Goal: Task Accomplishment & Management: Complete application form

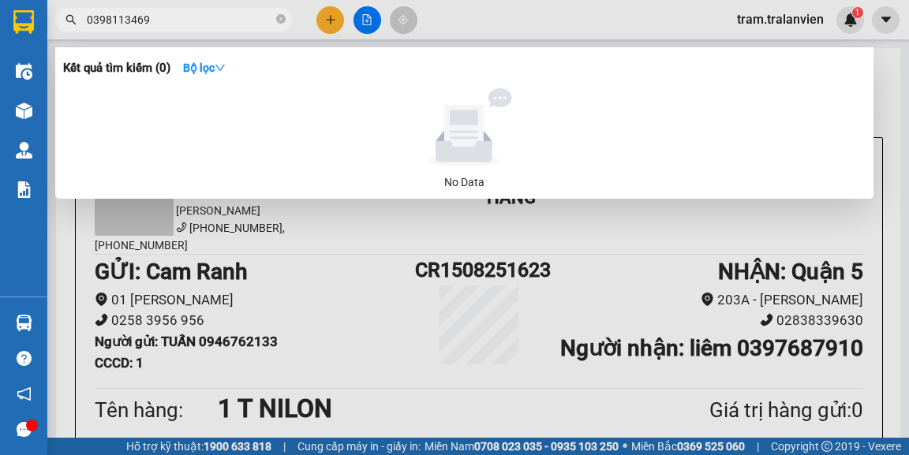
click at [319, 16] on div at bounding box center [454, 227] width 909 height 455
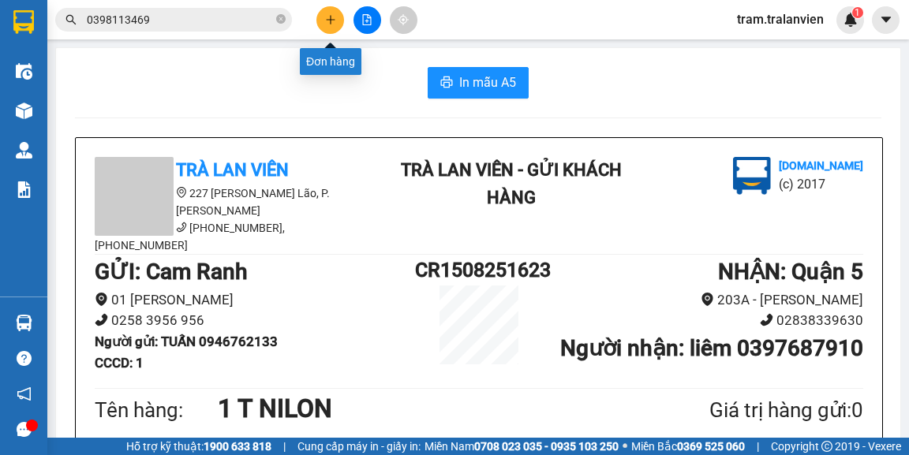
click at [329, 22] on button at bounding box center [330, 20] width 28 height 28
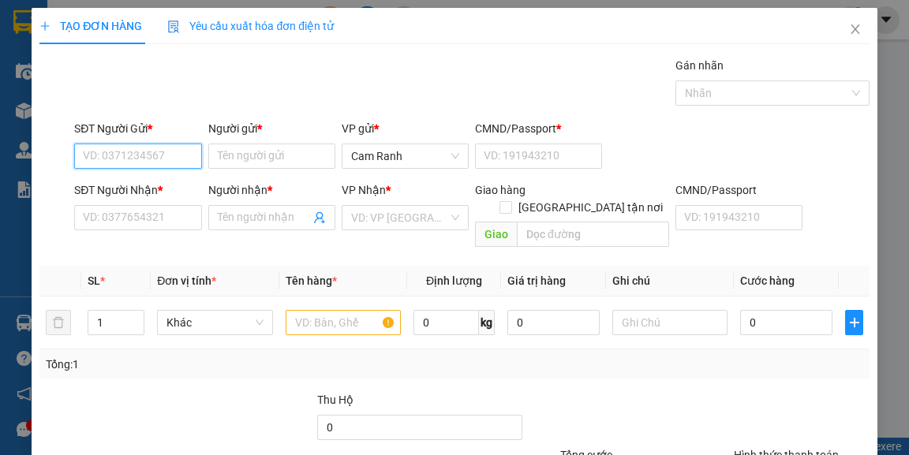
click at [192, 147] on input "SĐT Người Gửi *" at bounding box center [137, 156] width 127 height 25
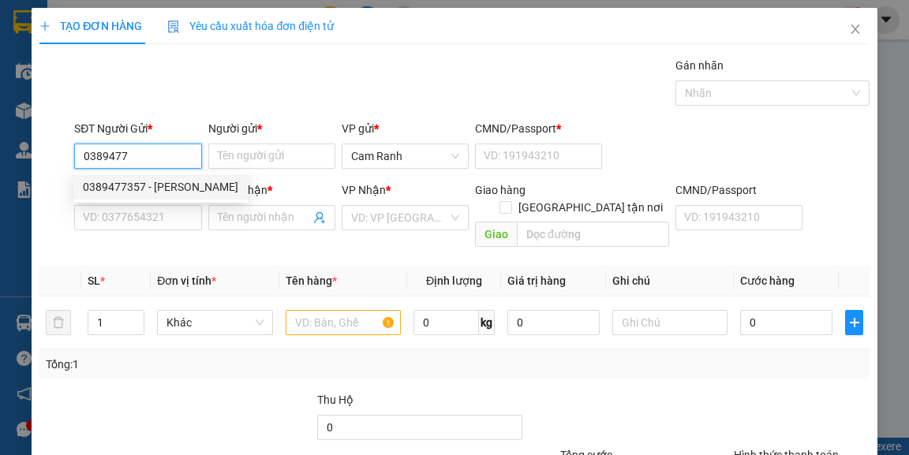
click at [179, 186] on div "0389477357 - [PERSON_NAME]" at bounding box center [160, 186] width 155 height 17
type input "0389477357"
type input "[PERSON_NAME]"
type input "0"
type input "0363282467"
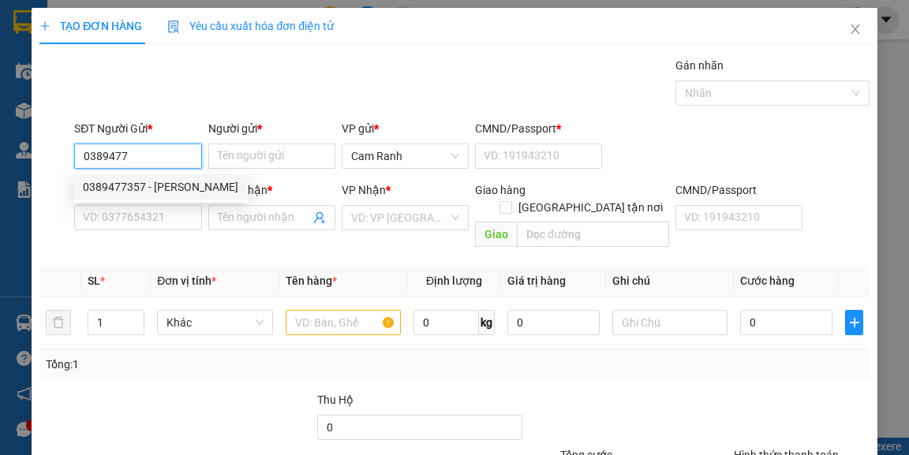
type input "OANH"
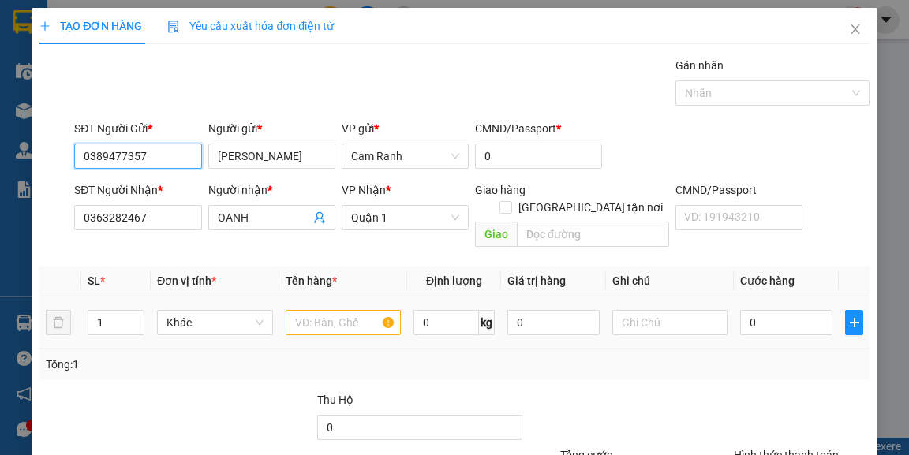
type input "0389477357"
click at [344, 310] on input "text" at bounding box center [344, 322] width 116 height 25
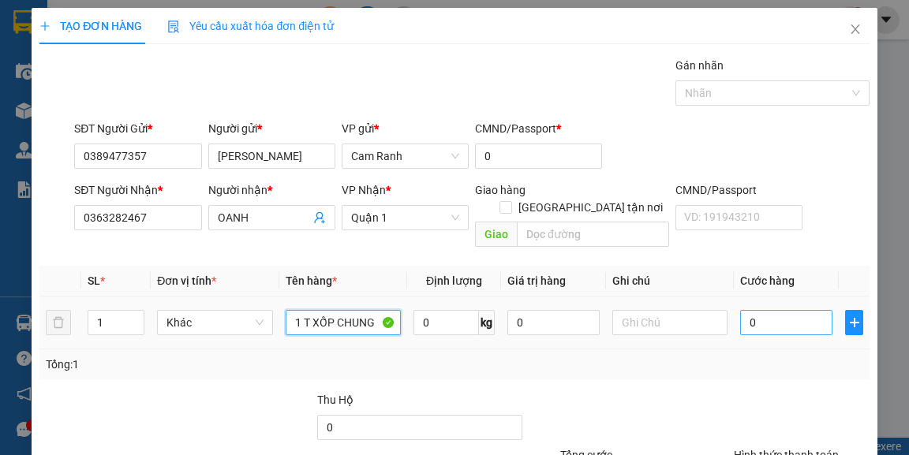
type input "1 T XỐP CHUNG"
click at [783, 310] on input "0" at bounding box center [786, 322] width 92 height 25
type input "6"
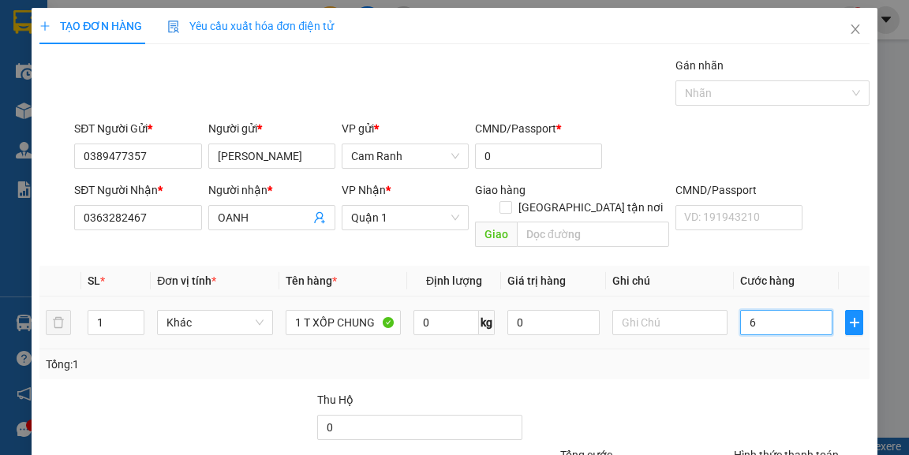
type input "60"
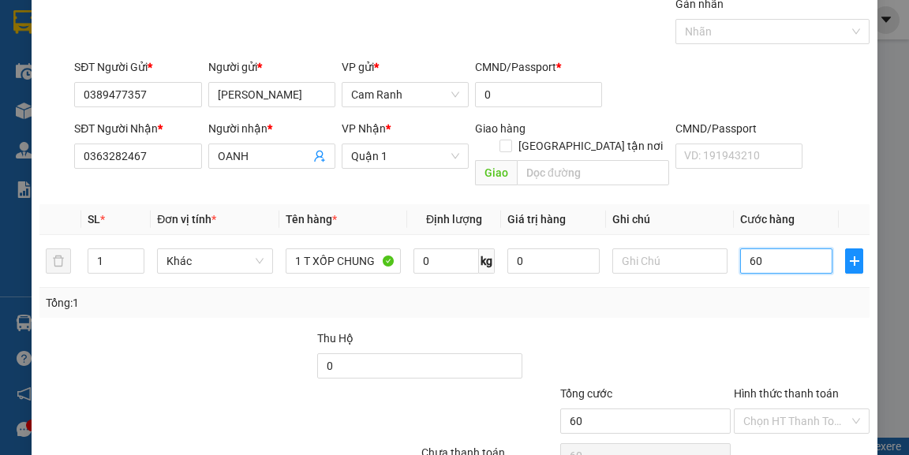
scroll to position [127, 0]
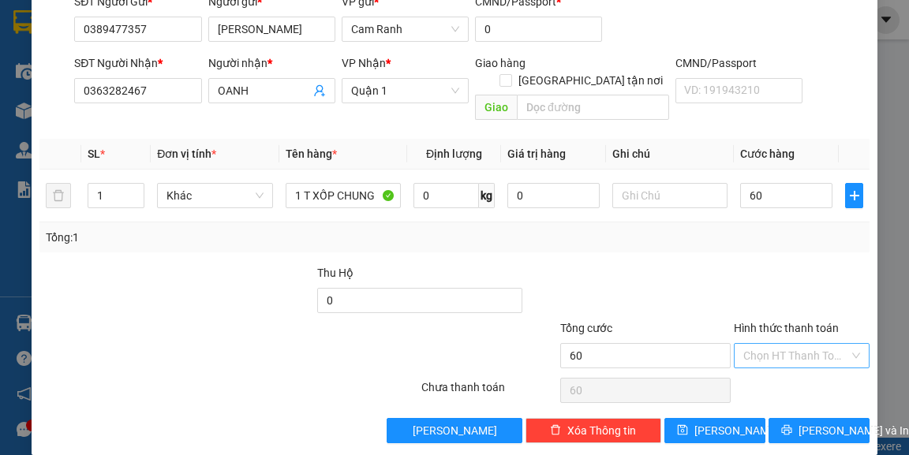
type input "60.000"
click at [780, 346] on input "Hình thức thanh toán" at bounding box center [796, 356] width 106 height 24
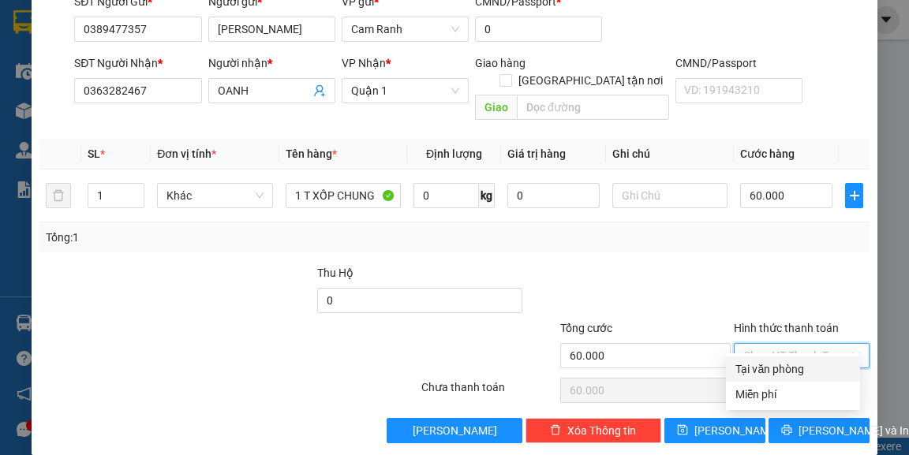
click at [779, 372] on div "Tại văn phòng" at bounding box center [792, 368] width 115 height 17
type input "0"
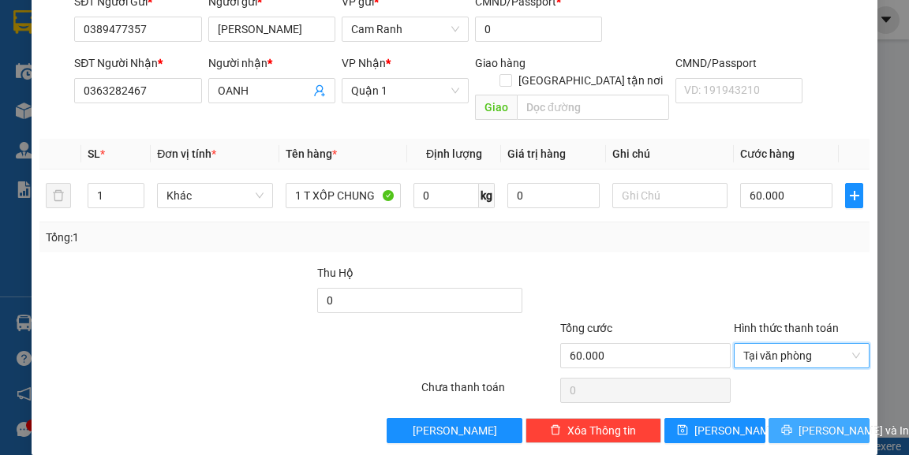
click at [820, 422] on span "[PERSON_NAME] và In" at bounding box center [853, 430] width 110 height 17
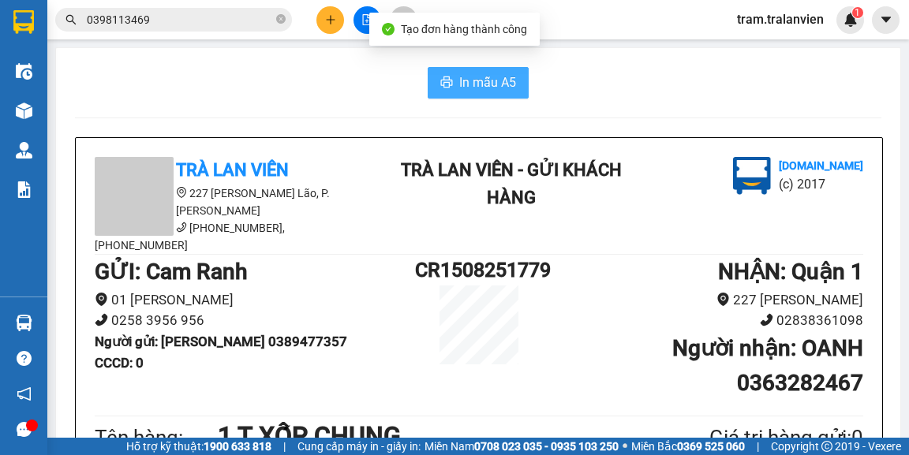
click at [487, 91] on span "In mẫu A5" at bounding box center [487, 83] width 57 height 20
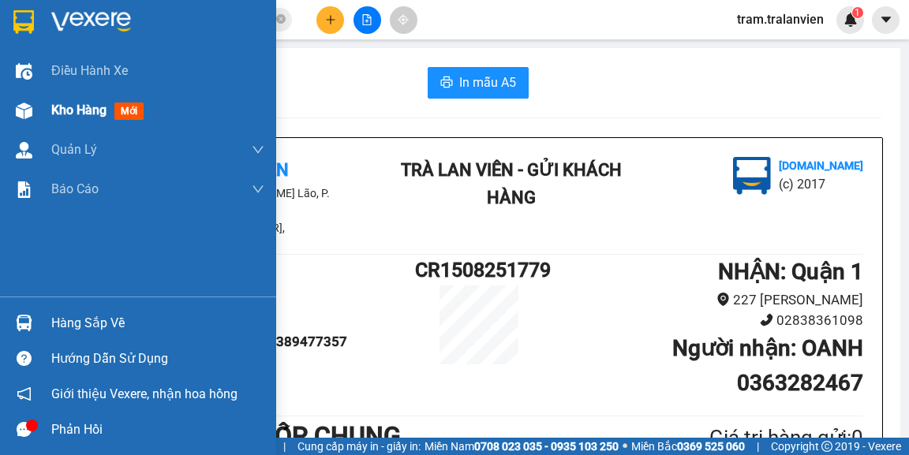
click at [79, 106] on span "Kho hàng" at bounding box center [78, 110] width 55 height 15
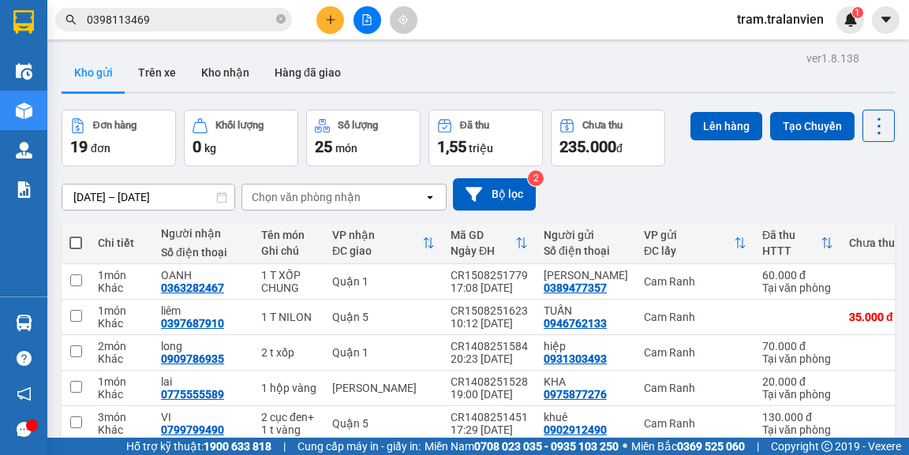
click at [89, 197] on div "ver 1.8.138 Kho gửi Trên xe Kho nhận Hàng đã giao Đơn hàng 19 đơn Khối lượng 0 …" at bounding box center [478, 361] width 846 height 629
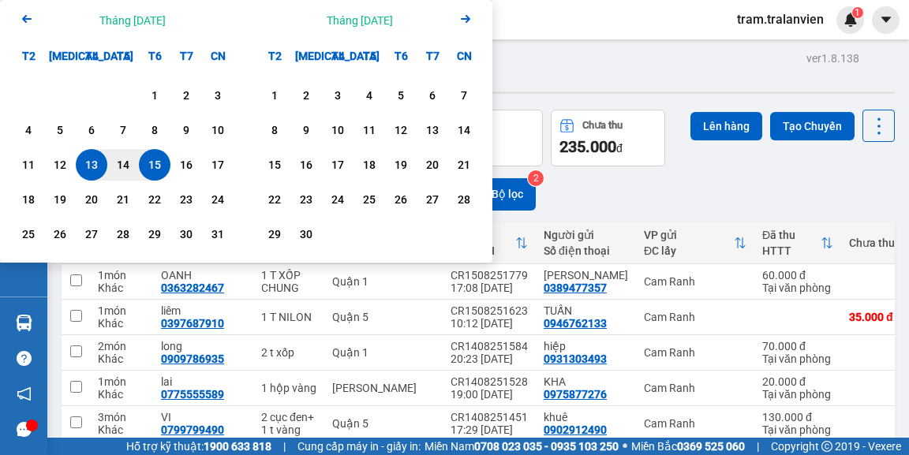
click at [149, 155] on div "15" at bounding box center [155, 164] width 22 height 19
click at [524, 79] on div "Kho gửi Trên xe Kho nhận Hàng đã giao" at bounding box center [478, 75] width 833 height 42
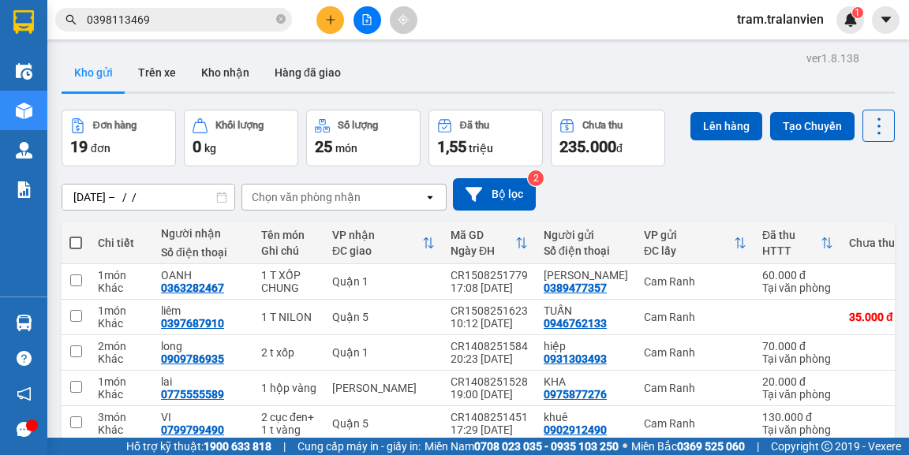
click at [161, 192] on div "ver 1.8.138 Kho gửi Trên xe Kho nhận Hàng đã giao Đơn hàng 19 đơn Khối lượng 0 …" at bounding box center [478, 361] width 846 height 629
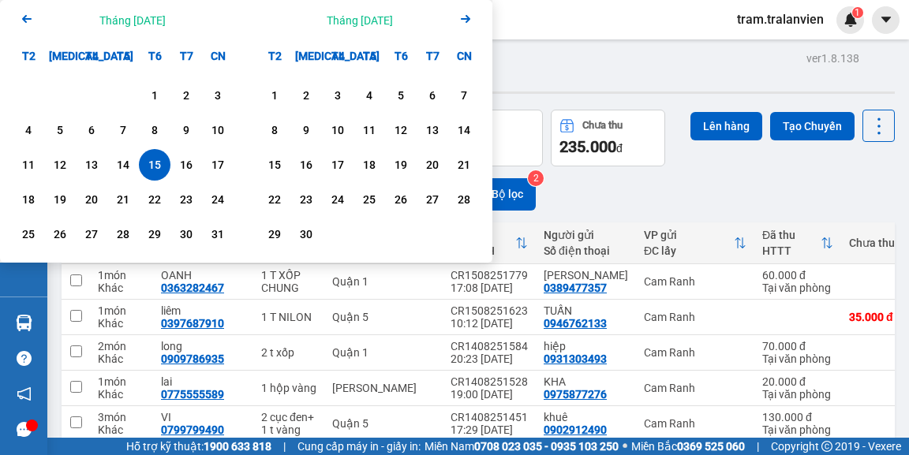
click at [162, 168] on div "15" at bounding box center [155, 164] width 22 height 19
type input "[DATE] – [DATE]"
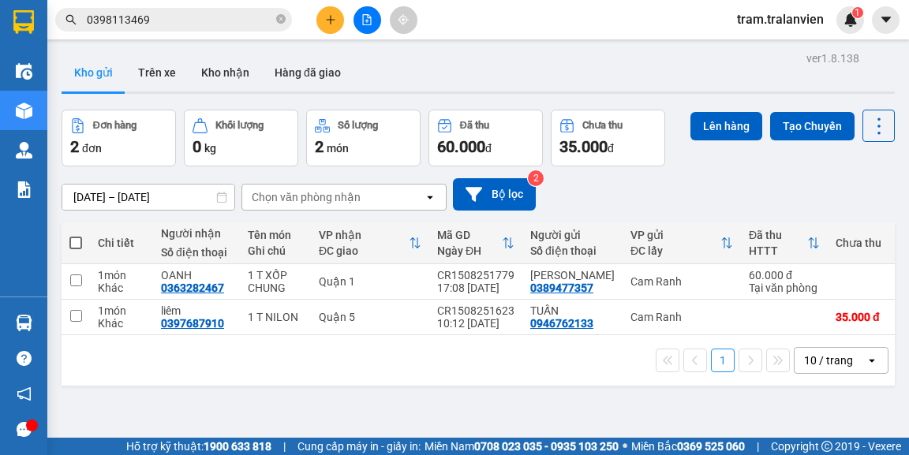
click at [331, 24] on icon "plus" at bounding box center [330, 19] width 11 height 11
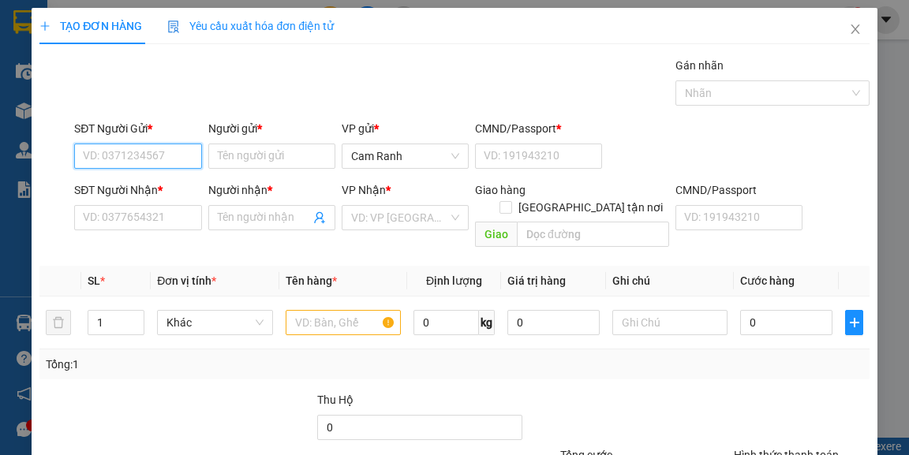
click at [158, 148] on input "SĐT Người Gửi *" at bounding box center [137, 156] width 127 height 25
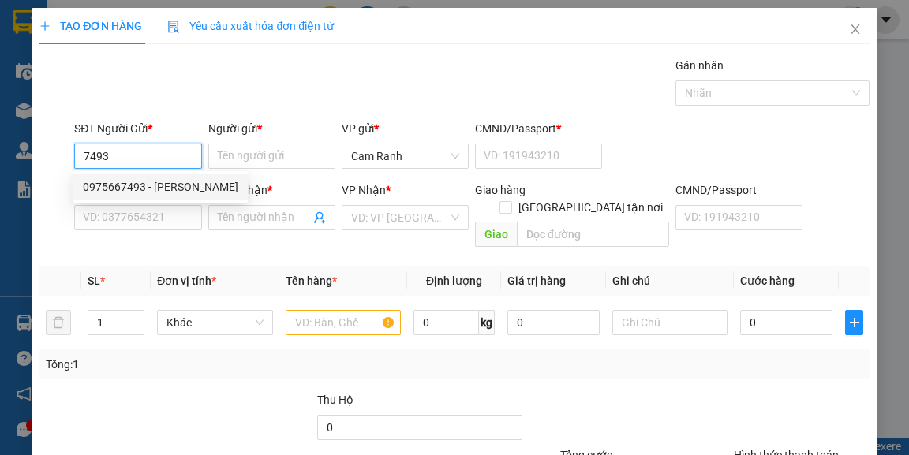
click at [162, 189] on div "0975667493 - [PERSON_NAME]" at bounding box center [160, 186] width 155 height 17
type input "0975667493"
type input "[PERSON_NAME]"
type input "056195009177"
type input "0949992626"
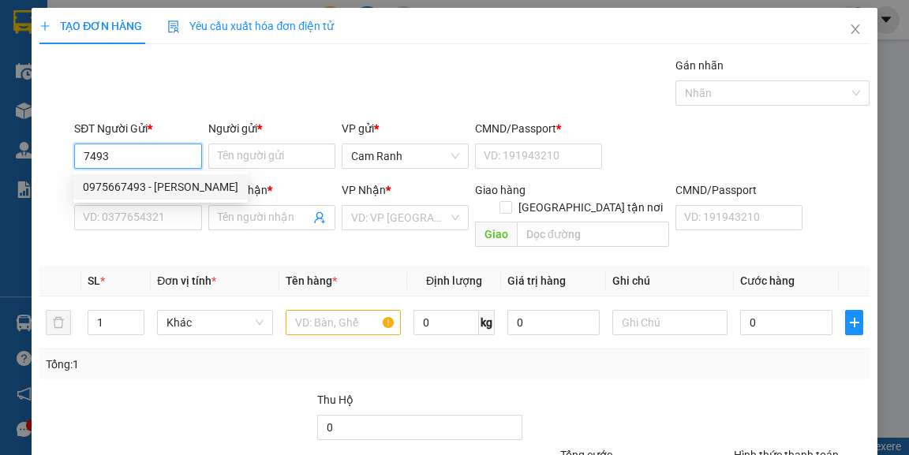
type input "hưng"
type input "051204011669"
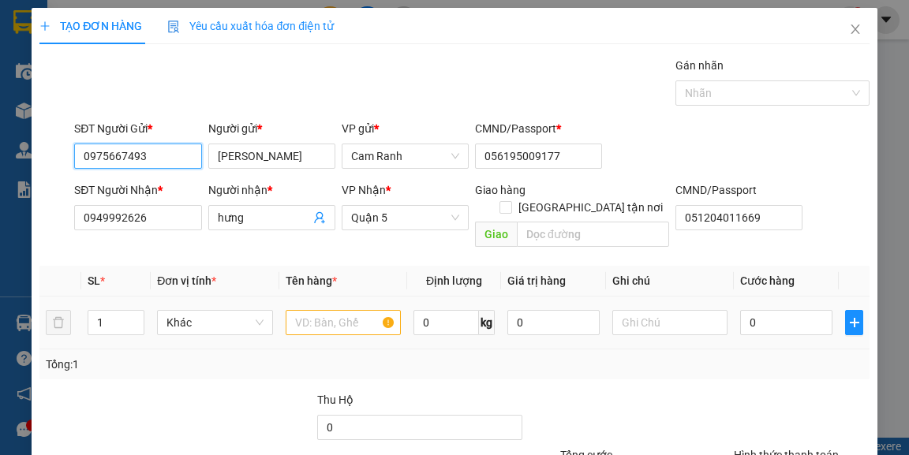
type input "0975667493"
click at [296, 313] on input "text" at bounding box center [344, 322] width 116 height 25
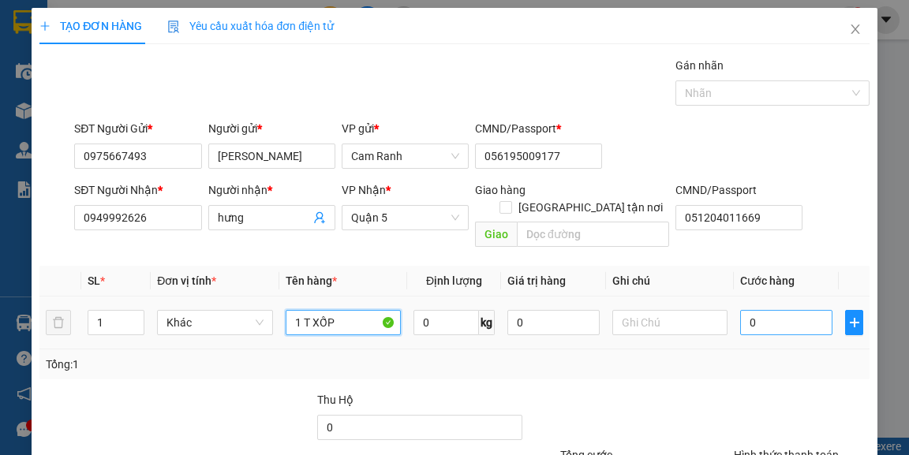
type input "1 T XỐP"
click at [760, 310] on input "0" at bounding box center [786, 322] width 92 height 25
type input "8"
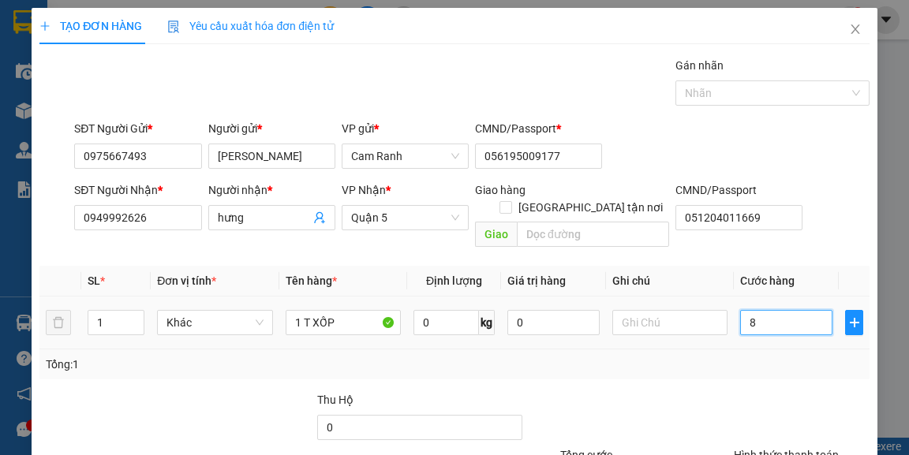
type input "80"
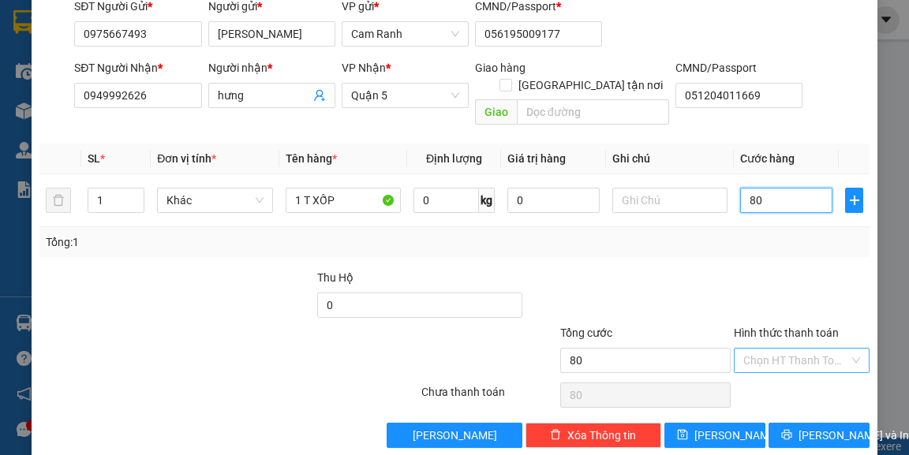
scroll to position [127, 0]
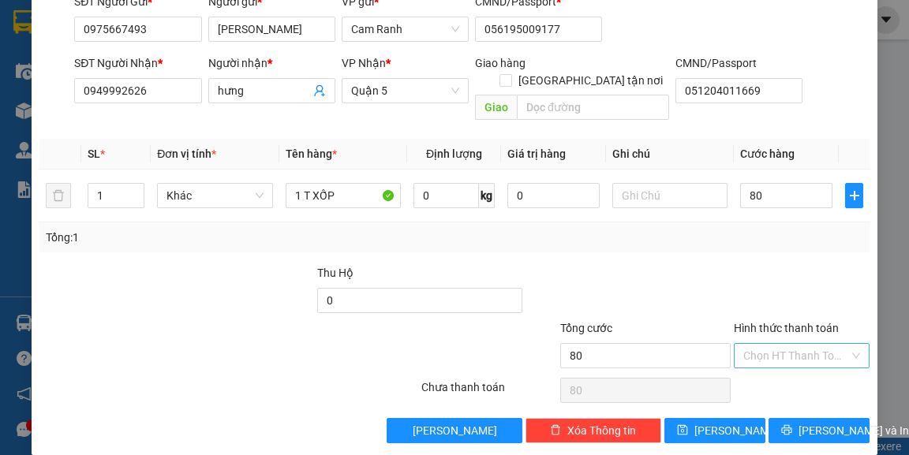
type input "80.000"
click at [792, 344] on input "Hình thức thanh toán" at bounding box center [796, 356] width 106 height 24
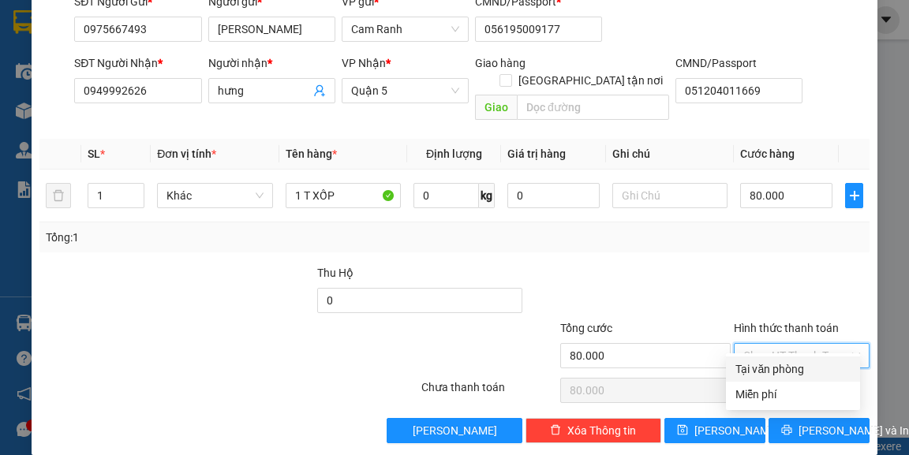
click at [796, 371] on div "Tại văn phòng" at bounding box center [792, 368] width 115 height 17
type input "0"
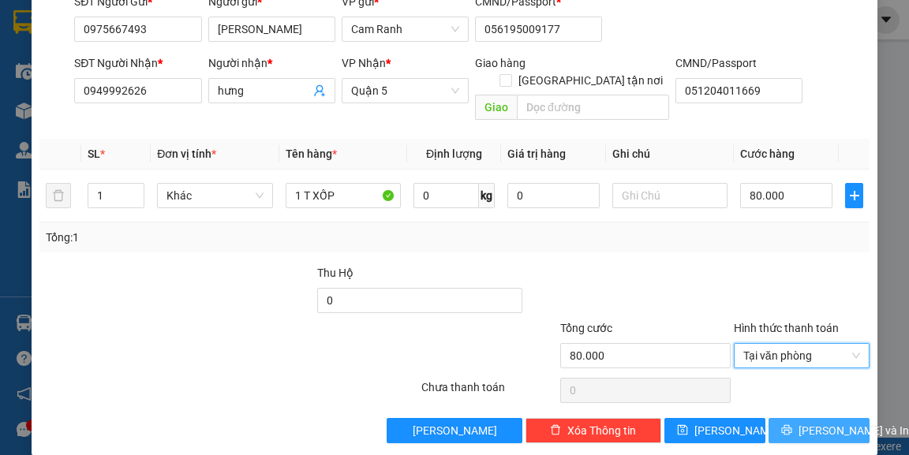
click at [818, 422] on span "[PERSON_NAME] và In" at bounding box center [853, 430] width 110 height 17
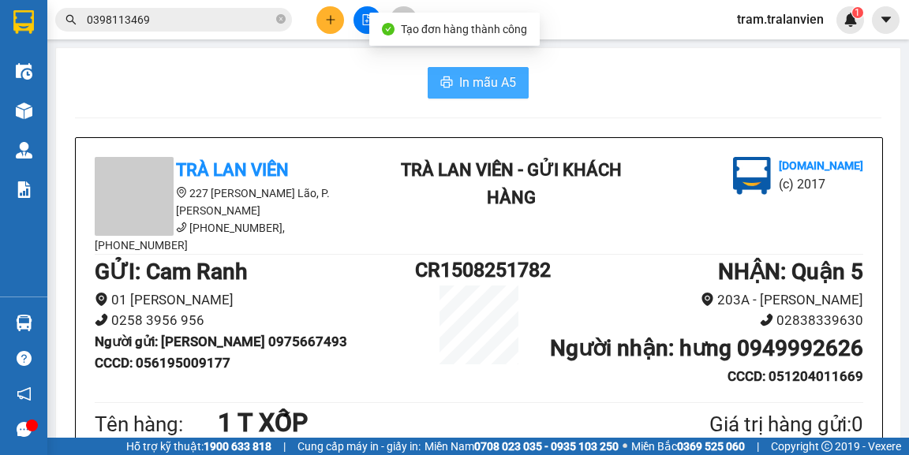
click at [480, 84] on span "In mẫu A5" at bounding box center [487, 83] width 57 height 20
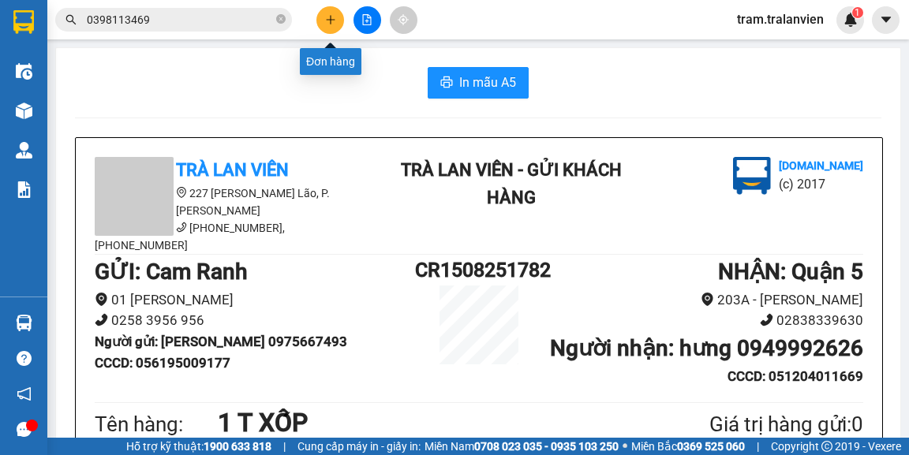
click at [323, 22] on button at bounding box center [330, 20] width 28 height 28
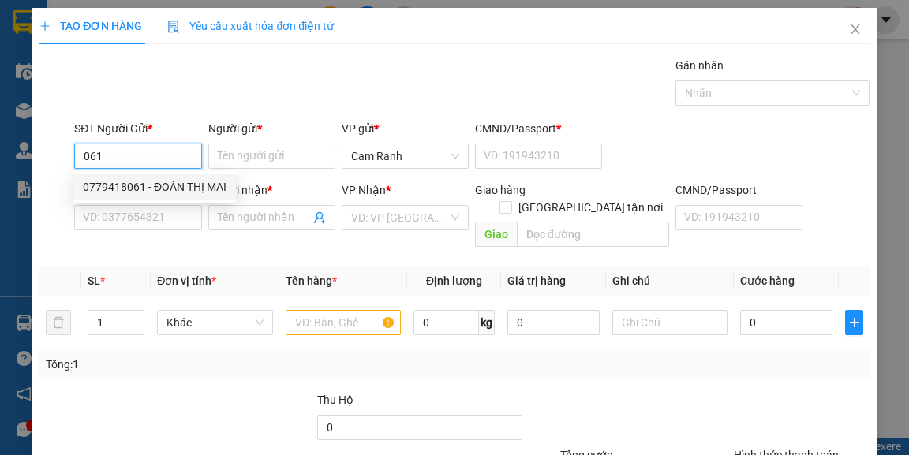
click at [164, 182] on div "0779418061 - ĐOÀN THỊ MAI" at bounding box center [155, 186] width 144 height 17
type input "0779418061"
type input "ĐOÀN THỊ MAI"
type input "056191012037"
type input "0932190690"
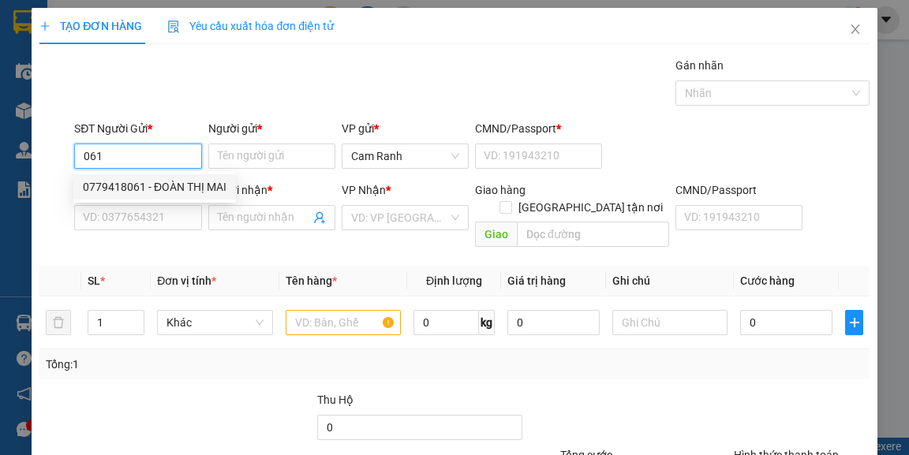
type input "THY"
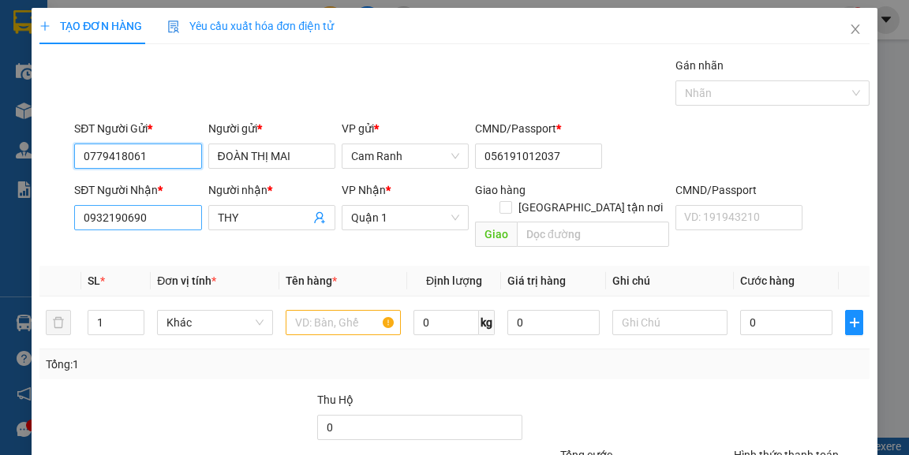
type input "0779418061"
drag, startPoint x: 163, startPoint y: 218, endPoint x: 0, endPoint y: 209, distance: 163.5
click at [0, 209] on div "TẠO ĐƠN HÀNG Yêu cầu xuất hóa đơn điện tử Transit Pickup Surcharge Ids Transit …" at bounding box center [454, 227] width 909 height 455
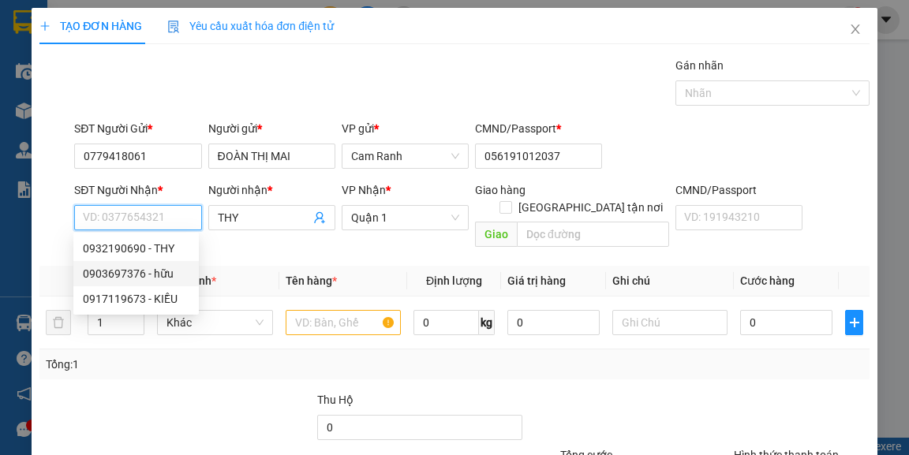
click at [148, 280] on div "0903697376 - hữu" at bounding box center [136, 273] width 106 height 17
type input "0903697376"
type input "hữu"
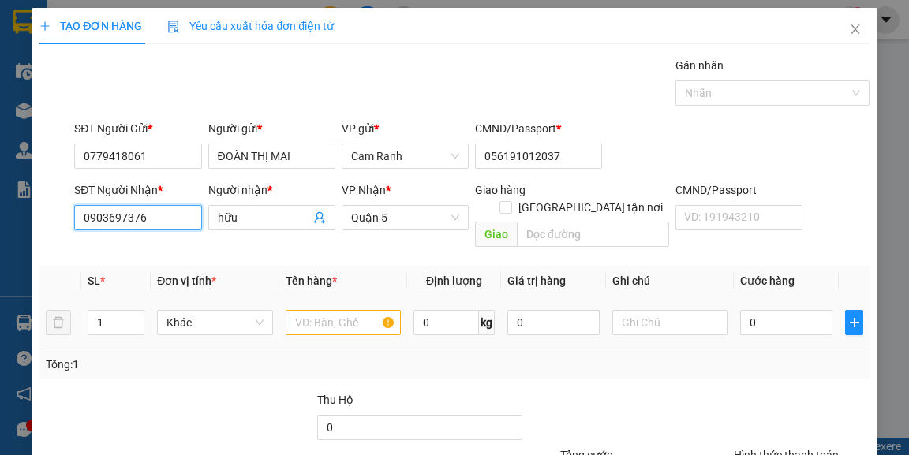
type input "0903697376"
drag, startPoint x: 333, startPoint y: 321, endPoint x: 348, endPoint y: 306, distance: 21.2
click at [334, 321] on td at bounding box center [343, 323] width 129 height 53
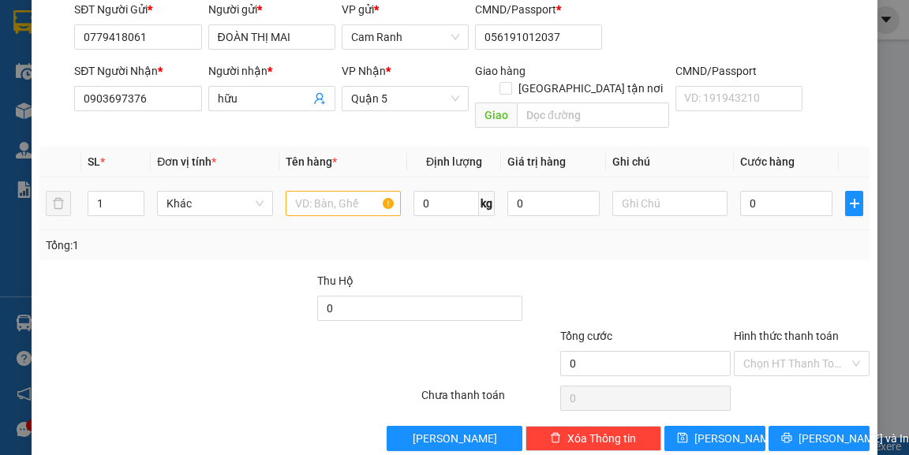
scroll to position [127, 0]
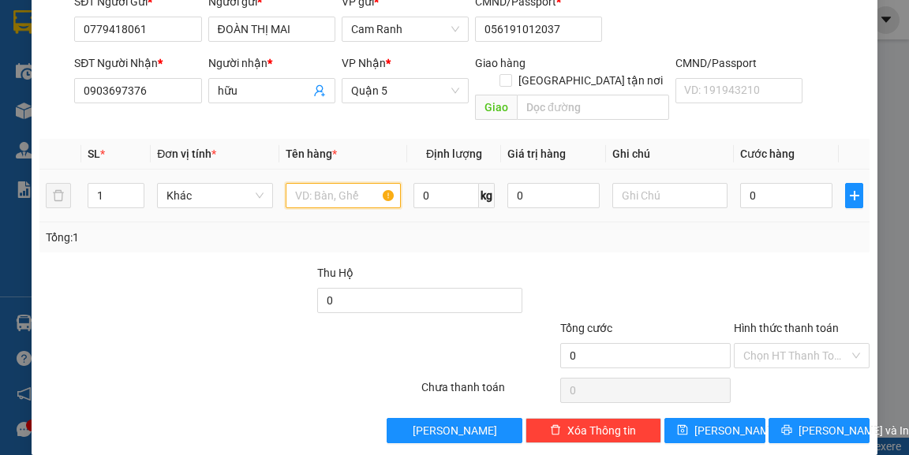
click at [349, 183] on input "text" at bounding box center [344, 195] width 116 height 25
type input "1 T VÀNG"
click at [809, 183] on input "0" at bounding box center [786, 195] width 92 height 25
type input "5"
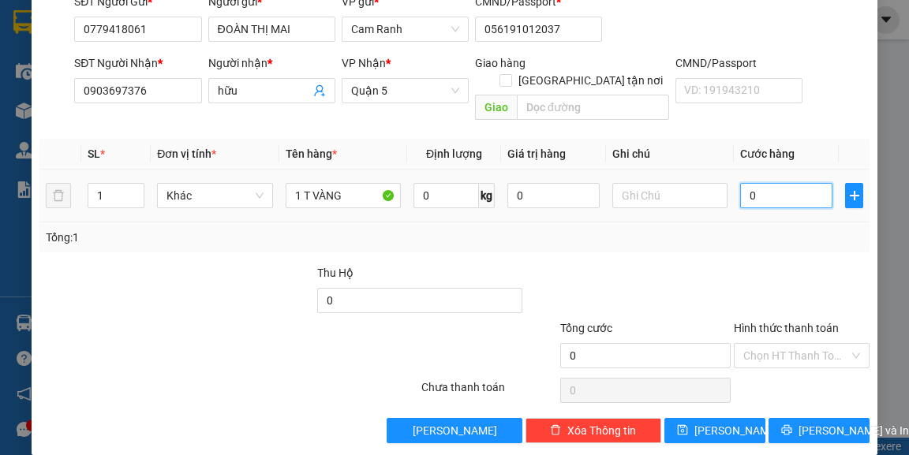
type input "5"
type input "55"
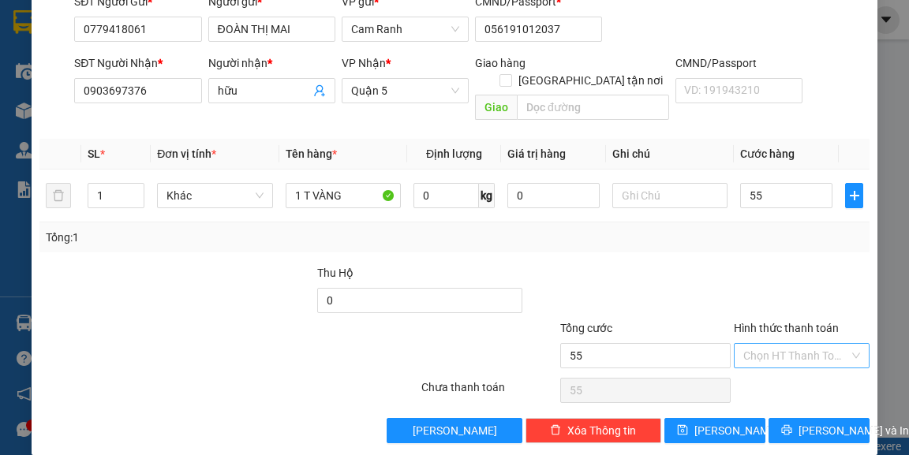
type input "55.000"
click at [770, 344] on input "Hình thức thanh toán" at bounding box center [796, 356] width 106 height 24
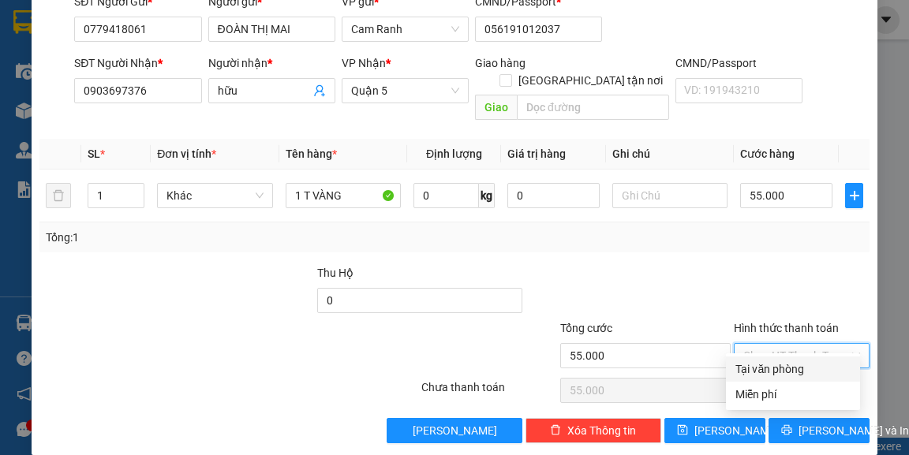
click at [781, 364] on div "Tại văn phòng" at bounding box center [792, 368] width 115 height 17
type input "0"
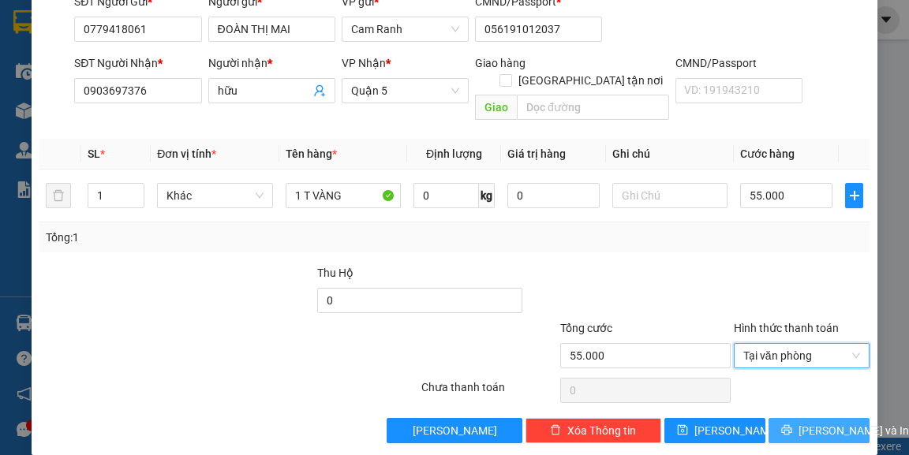
click at [816, 422] on span "[PERSON_NAME] và In" at bounding box center [853, 430] width 110 height 17
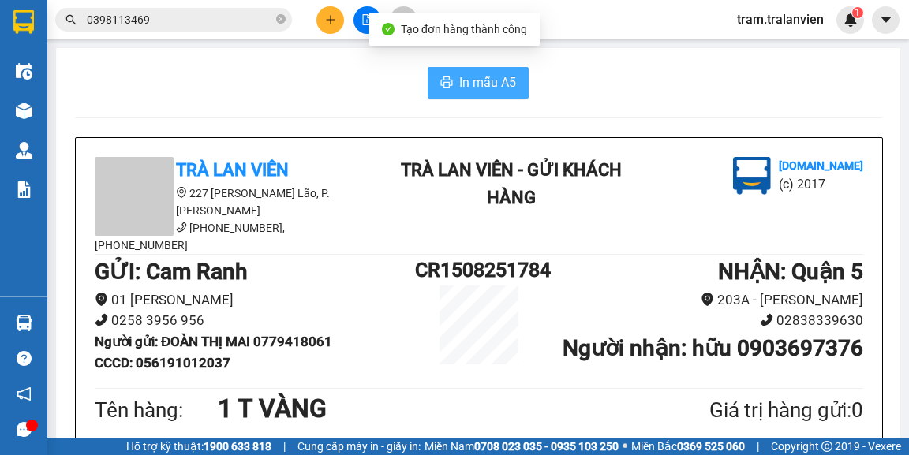
drag, startPoint x: 435, startPoint y: 71, endPoint x: 480, endPoint y: 81, distance: 45.3
click at [435, 72] on button "In mẫu A5" at bounding box center [478, 83] width 101 height 32
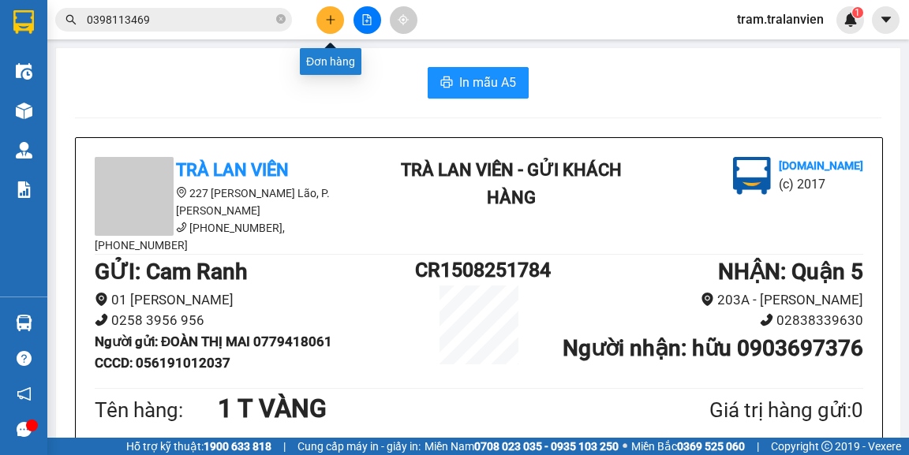
click at [325, 19] on icon "plus" at bounding box center [330, 19] width 11 height 11
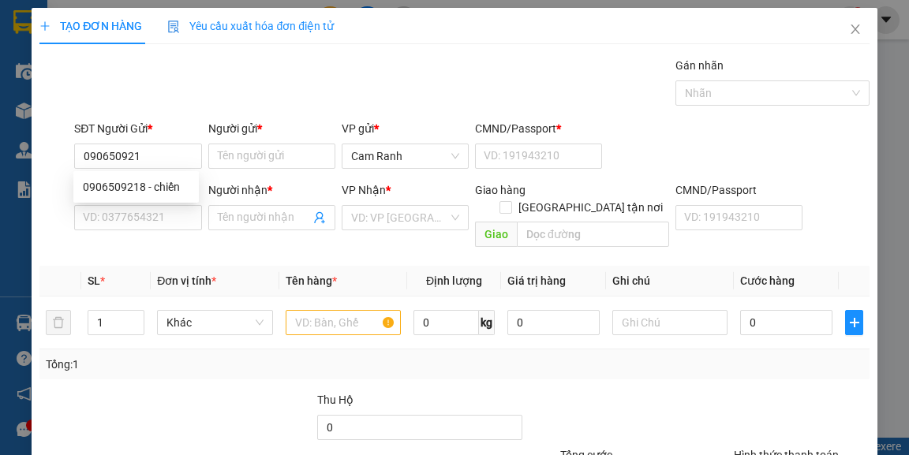
drag, startPoint x: 142, startPoint y: 174, endPoint x: 141, endPoint y: 187, distance: 13.4
click at [141, 187] on div "0906509218 0906509218 - chiến" at bounding box center [135, 187] width 125 height 32
click at [141, 187] on div "SĐT Người Nhận *" at bounding box center [137, 189] width 127 height 17
click at [141, 205] on input "SĐT Người Nhận *" at bounding box center [137, 217] width 127 height 25
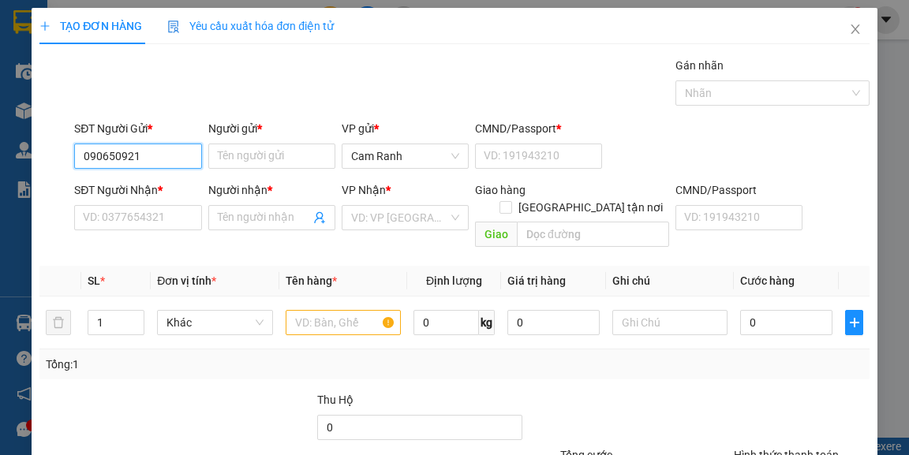
click at [144, 155] on input "090650921" at bounding box center [137, 156] width 127 height 25
click at [147, 178] on div "0906509218 - chiến" at bounding box center [136, 186] width 106 height 17
type input "0906509218"
type input "chiến"
type input "1"
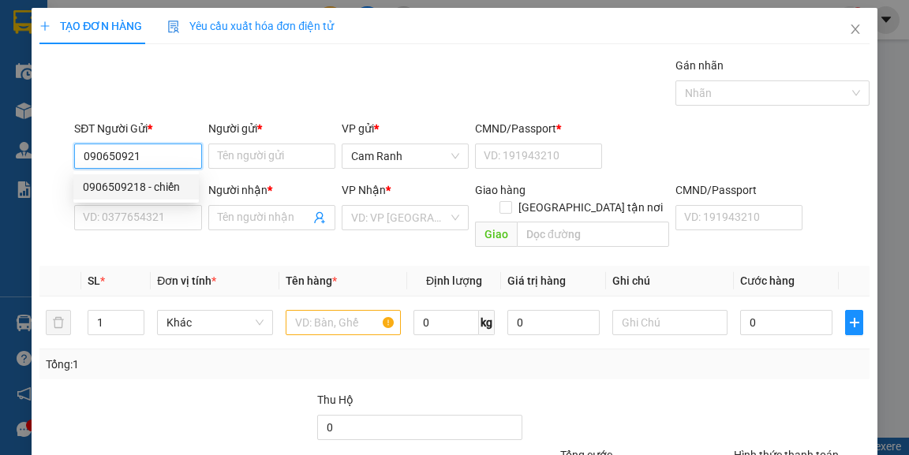
type input "0908671688"
type input "minh"
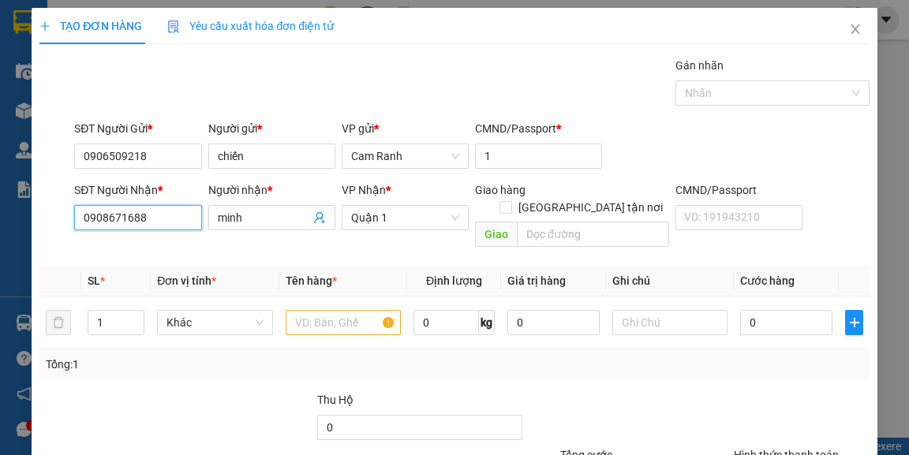
drag, startPoint x: 166, startPoint y: 218, endPoint x: 63, endPoint y: 201, distance: 104.0
click at [63, 201] on div "SĐT Người Nhận * 0908671688 0908671688 Người nhận * minh VP Nhận * [GEOGRAPHIC_…" at bounding box center [454, 217] width 832 height 73
type input "0797252616"
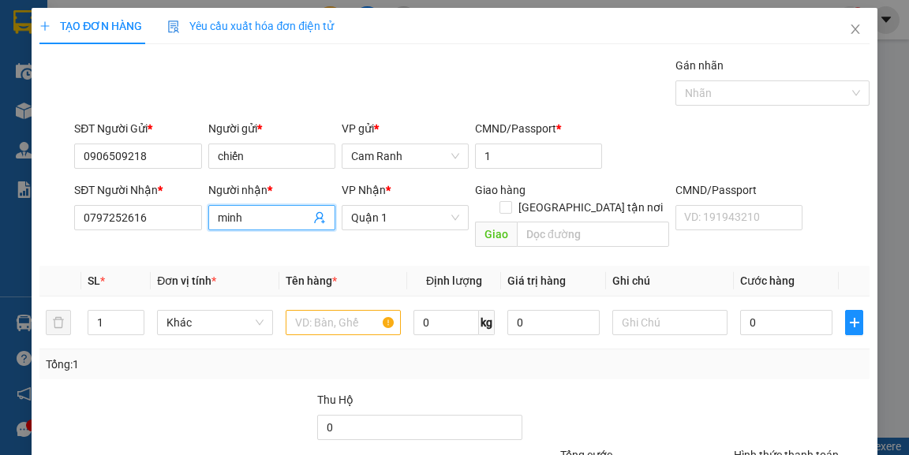
drag, startPoint x: 254, startPoint y: 216, endPoint x: 231, endPoint y: 215, distance: 22.9
click at [231, 215] on input "minh" at bounding box center [264, 217] width 92 height 17
click at [259, 218] on input "minh" at bounding box center [264, 217] width 92 height 17
drag, startPoint x: 259, startPoint y: 218, endPoint x: 236, endPoint y: 217, distance: 22.9
click at [236, 217] on input "minh" at bounding box center [264, 217] width 92 height 17
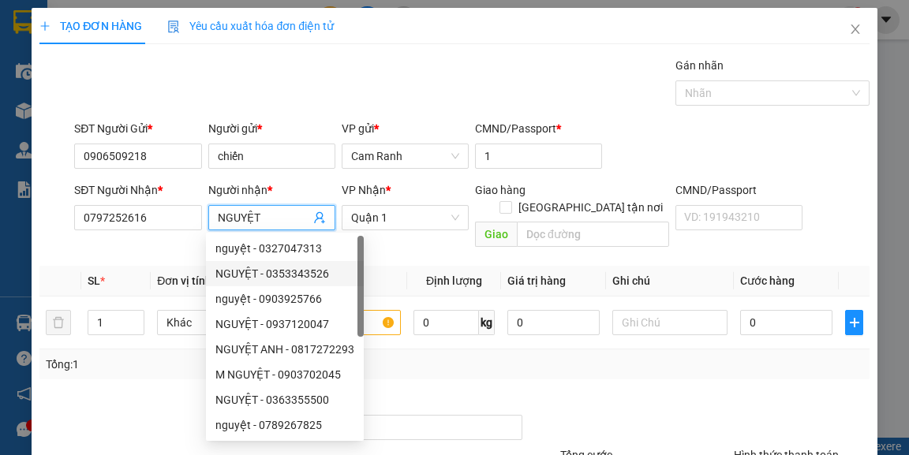
type input "NGUYỆT"
click at [398, 245] on div "Transit Pickup Surcharge Ids Transit Deliver Surcharge Ids Transit Deliver Surc…" at bounding box center [453, 313] width 829 height 513
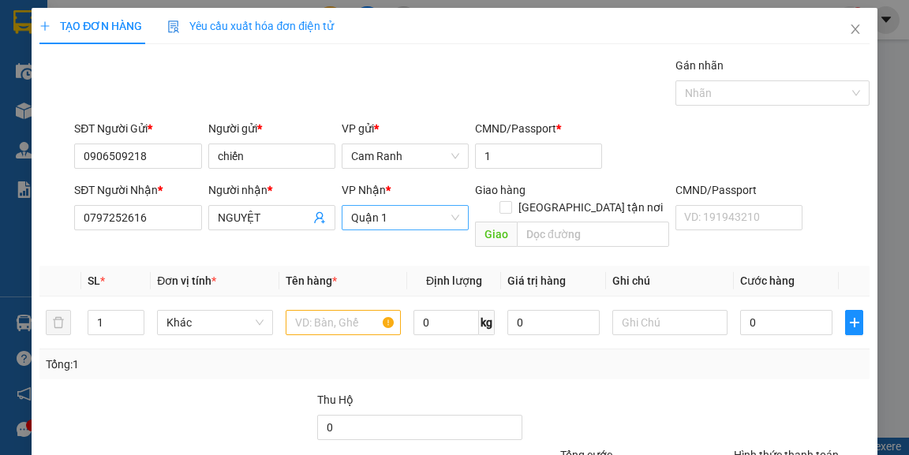
click at [386, 226] on span "Quận 1" at bounding box center [405, 218] width 108 height 24
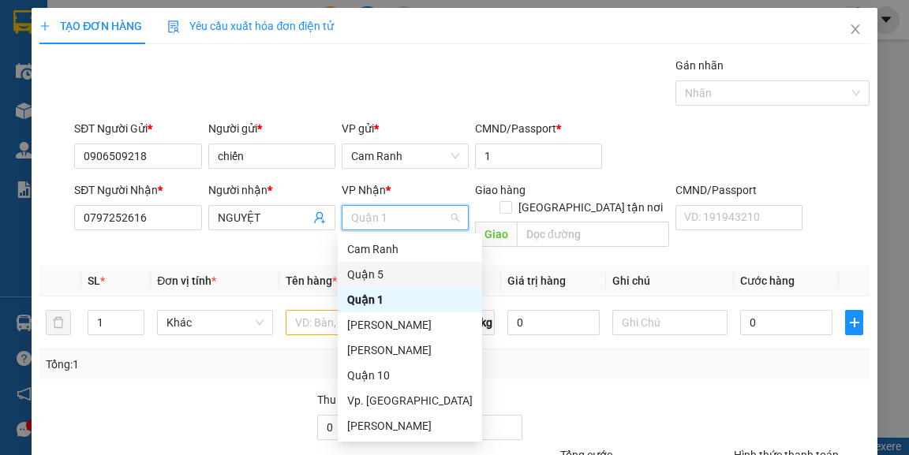
click at [385, 273] on div "Quận 5" at bounding box center [409, 274] width 125 height 17
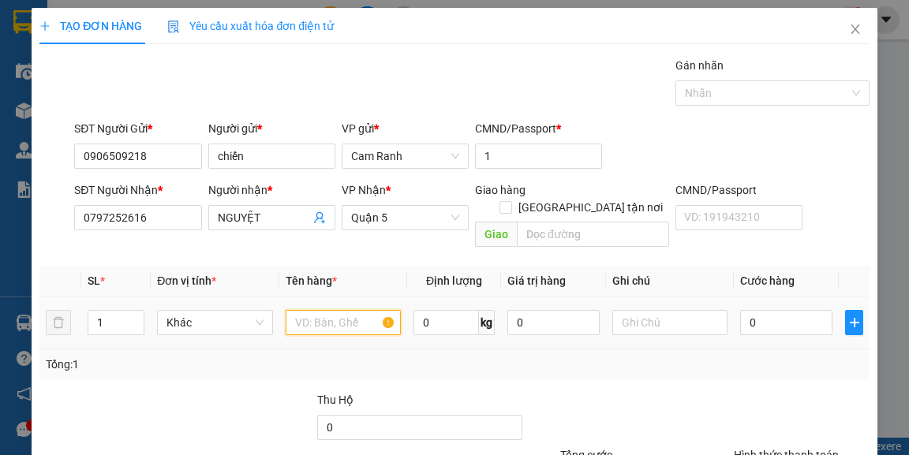
click at [300, 310] on input "text" at bounding box center [344, 322] width 116 height 25
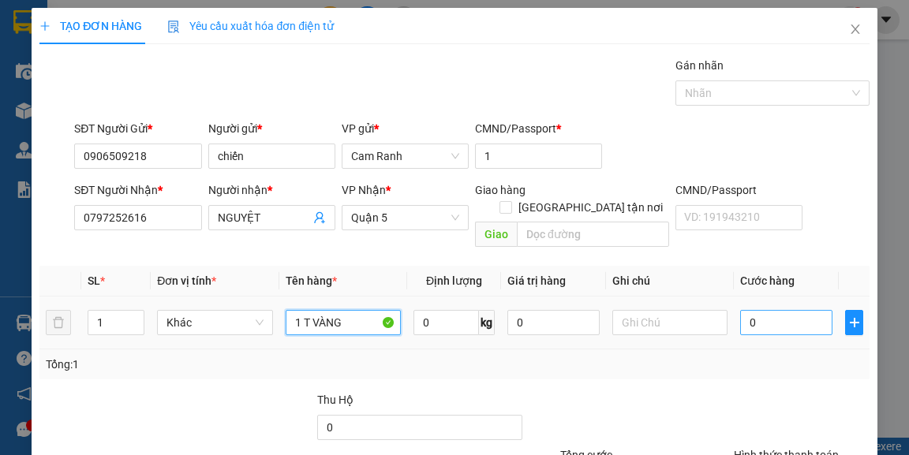
type input "1 T VÀNG"
click at [756, 310] on input "0" at bounding box center [786, 322] width 92 height 25
type input "4"
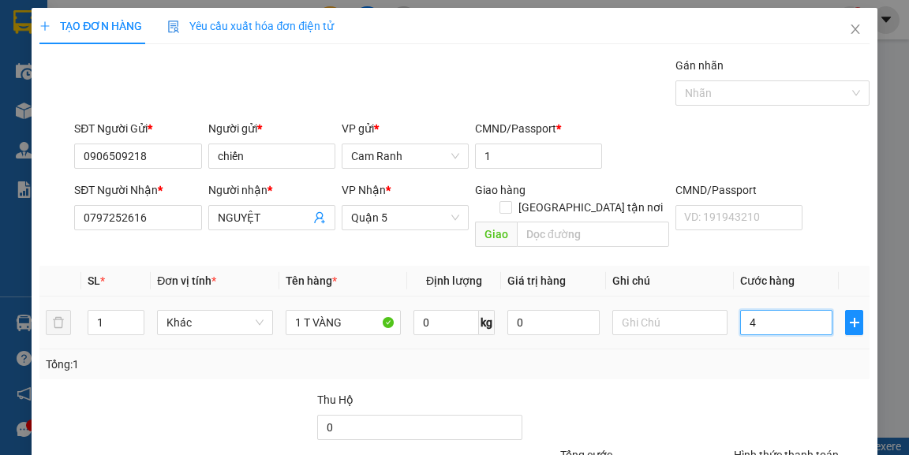
type input "40"
type input "40.000"
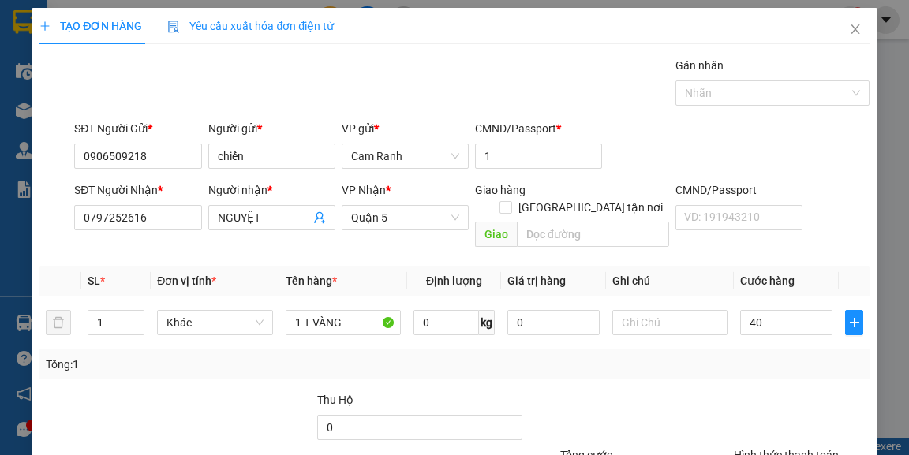
type input "40.000"
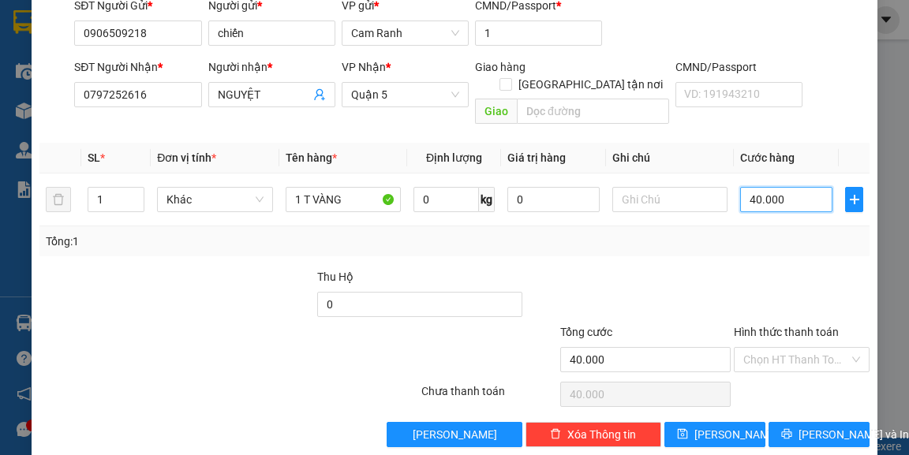
scroll to position [127, 0]
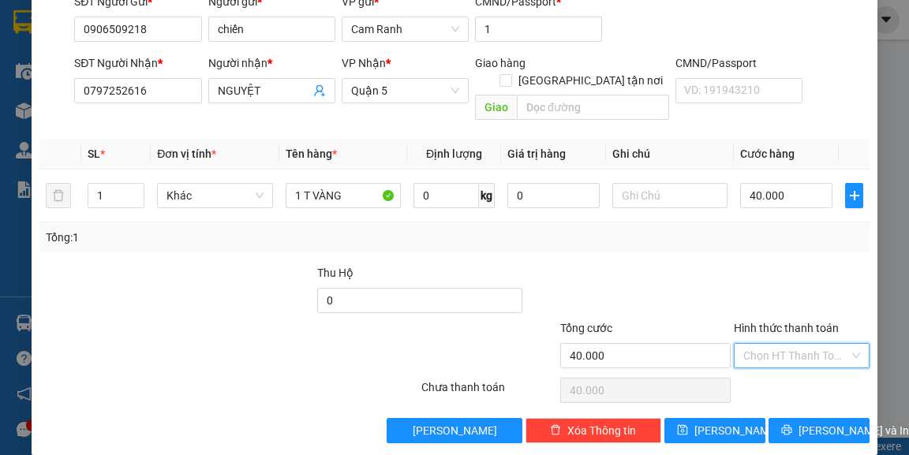
click at [791, 344] on input "Hình thức thanh toán" at bounding box center [796, 356] width 106 height 24
click at [696, 264] on div at bounding box center [628, 291] width 208 height 55
click at [794, 418] on button "[PERSON_NAME] và In" at bounding box center [818, 430] width 101 height 25
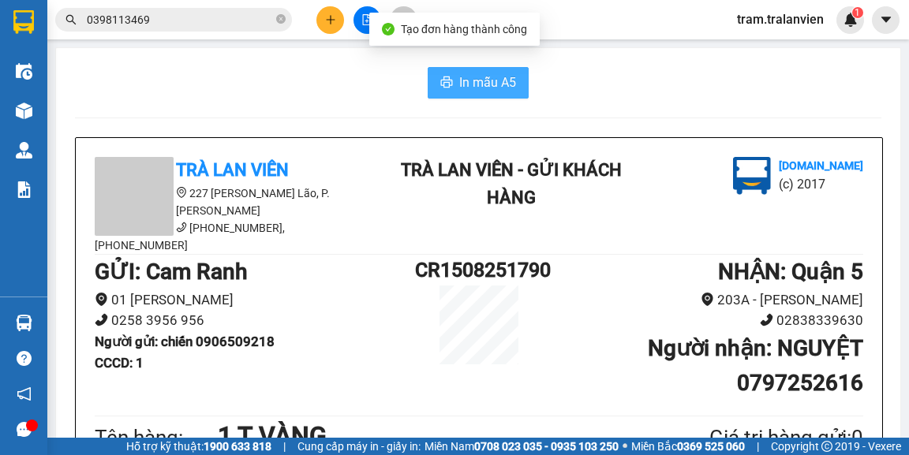
click at [489, 95] on button "In mẫu A5" at bounding box center [478, 83] width 101 height 32
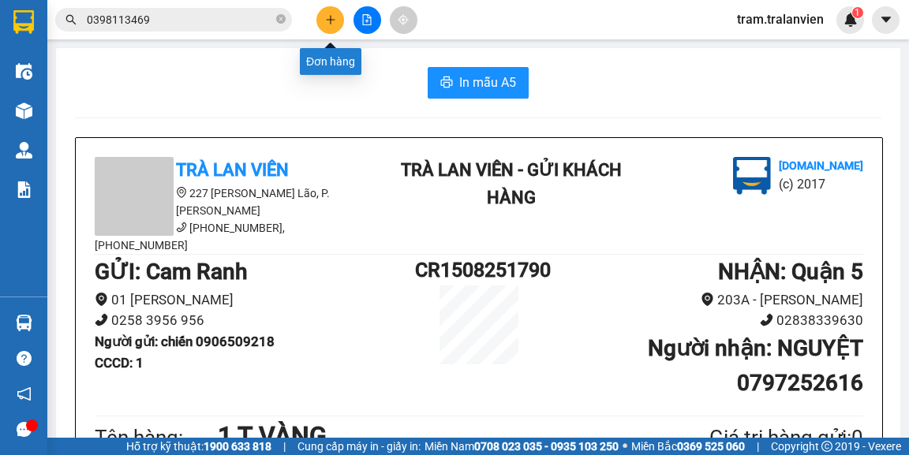
click at [322, 24] on button at bounding box center [330, 20] width 28 height 28
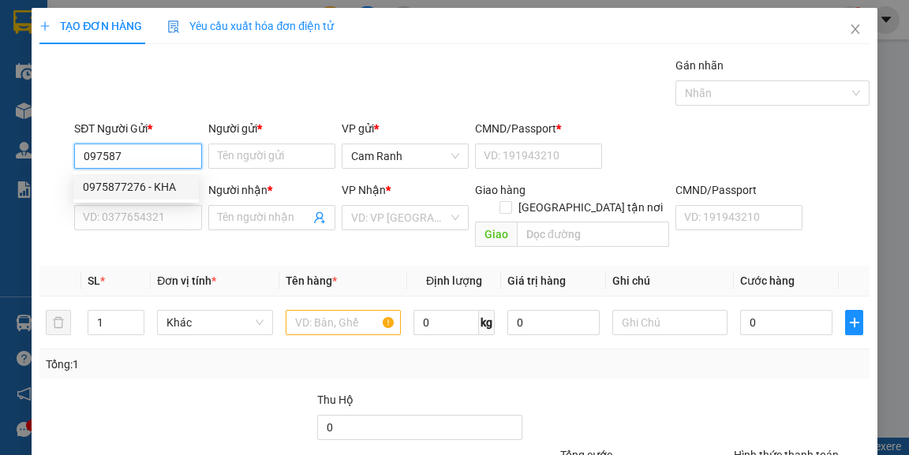
click at [160, 185] on div "0975877276 - KHA" at bounding box center [136, 186] width 106 height 17
type input "0975877276"
type input "KHA"
type input "056085005935"
type input "0775555589"
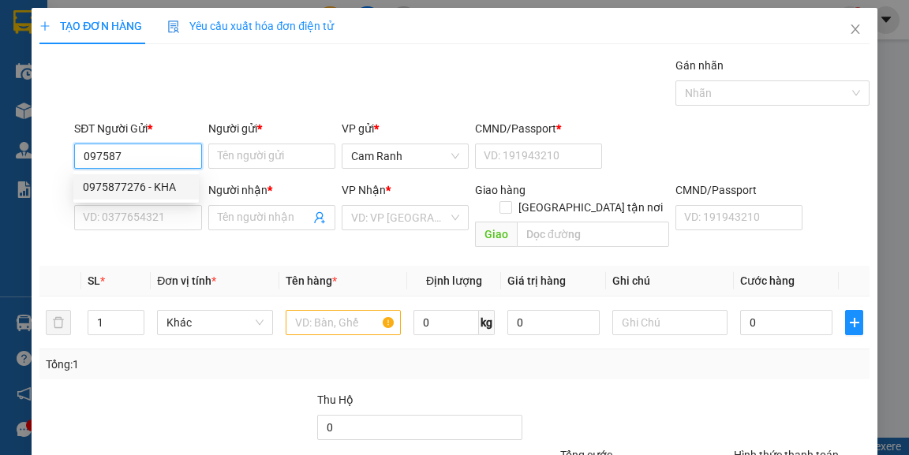
type input "lai"
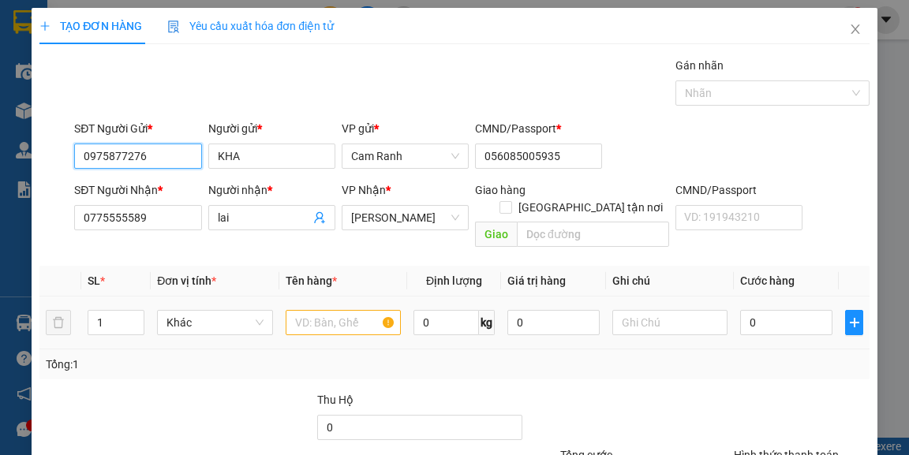
type input "0975877276"
click at [312, 310] on input "text" at bounding box center [344, 322] width 116 height 25
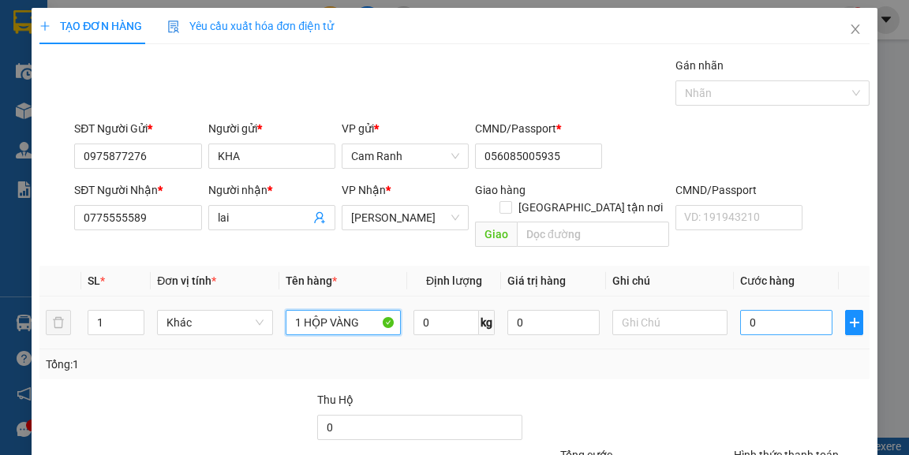
type input "1 HỘP VÀNG"
click at [798, 310] on input "0" at bounding box center [786, 322] width 92 height 25
type input "2"
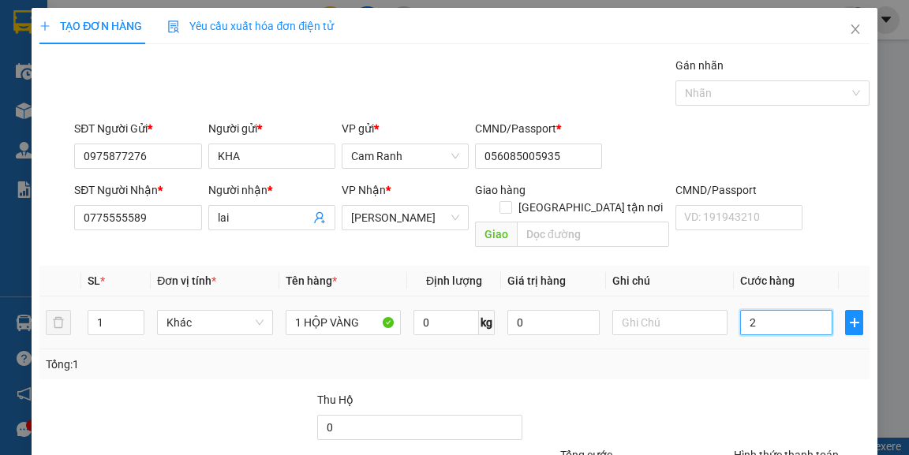
type input "25"
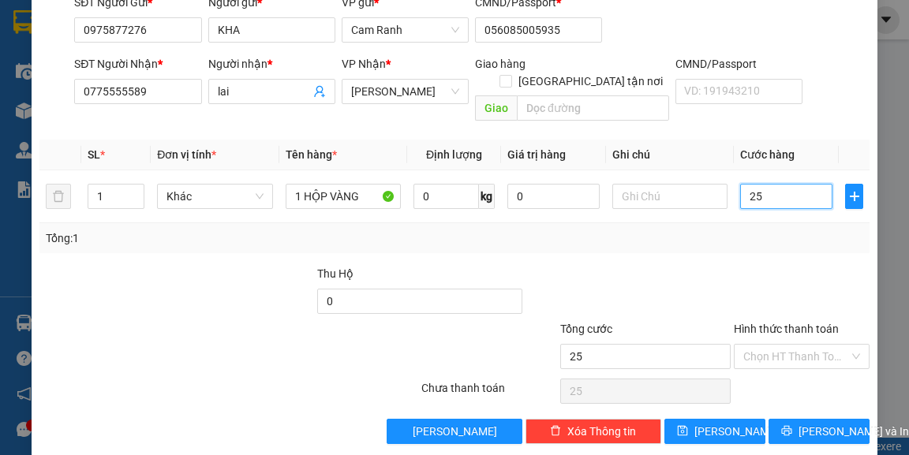
scroll to position [127, 0]
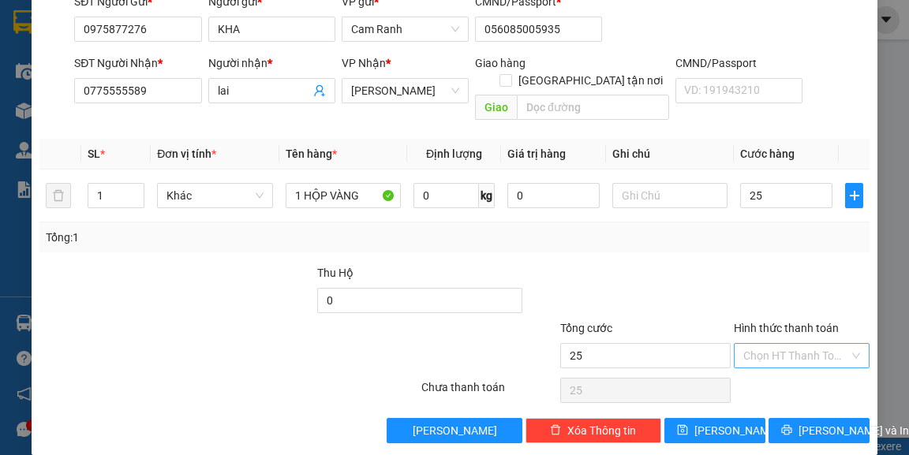
type input "25.000"
click at [785, 344] on input "Hình thức thanh toán" at bounding box center [796, 356] width 106 height 24
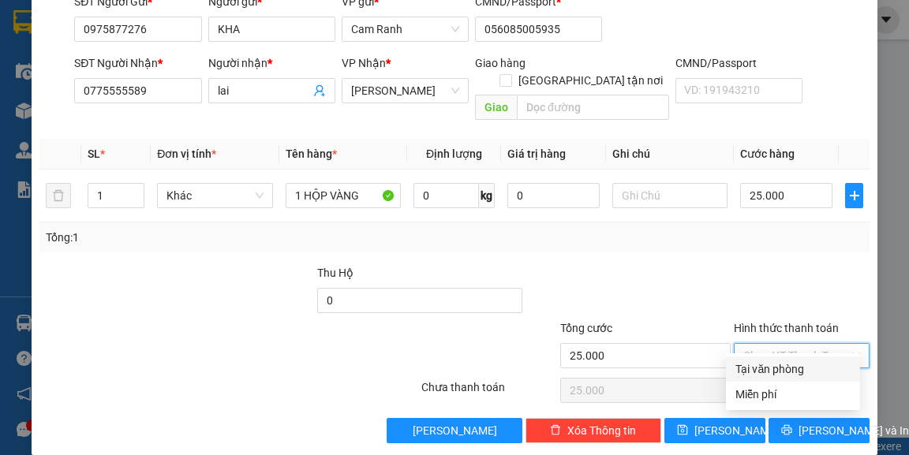
click at [772, 372] on div "Tại văn phòng" at bounding box center [792, 368] width 115 height 17
type input "0"
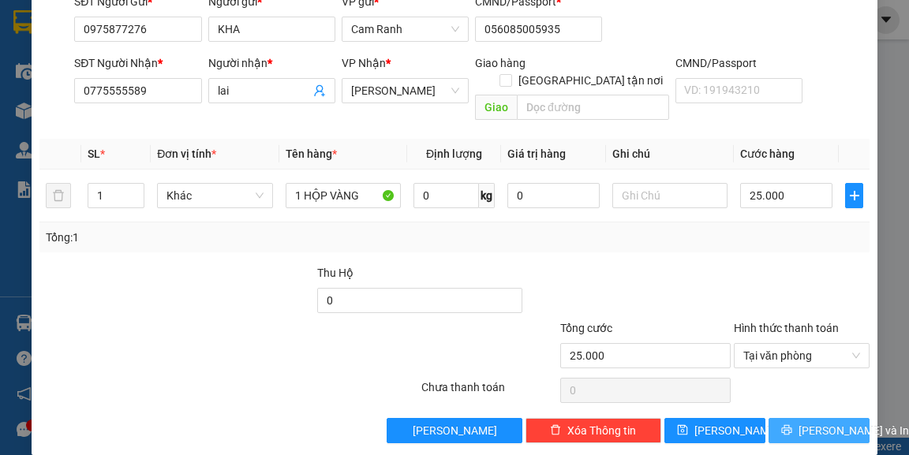
click at [824, 422] on span "[PERSON_NAME] và In" at bounding box center [853, 430] width 110 height 17
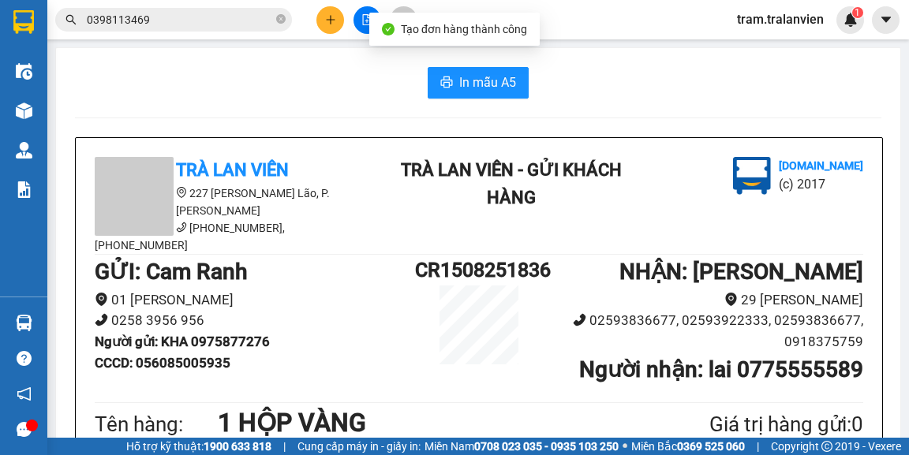
click at [504, 90] on span "In mẫu A5" at bounding box center [487, 83] width 57 height 20
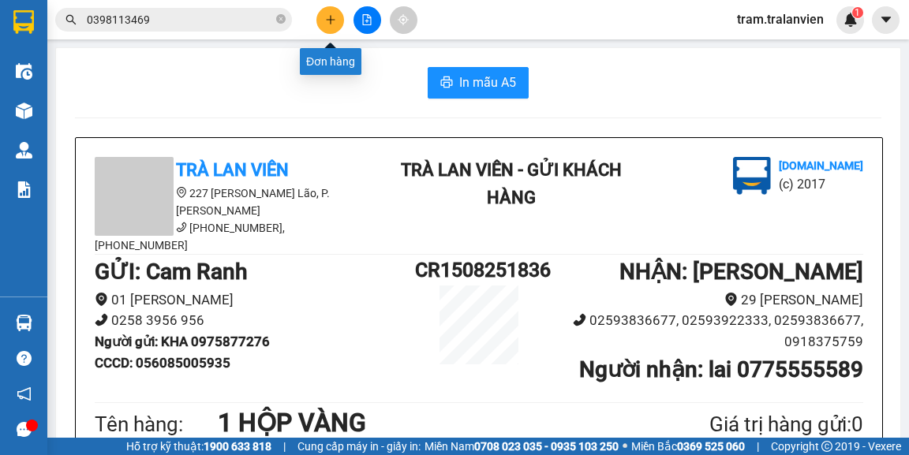
click at [337, 16] on button at bounding box center [330, 20] width 28 height 28
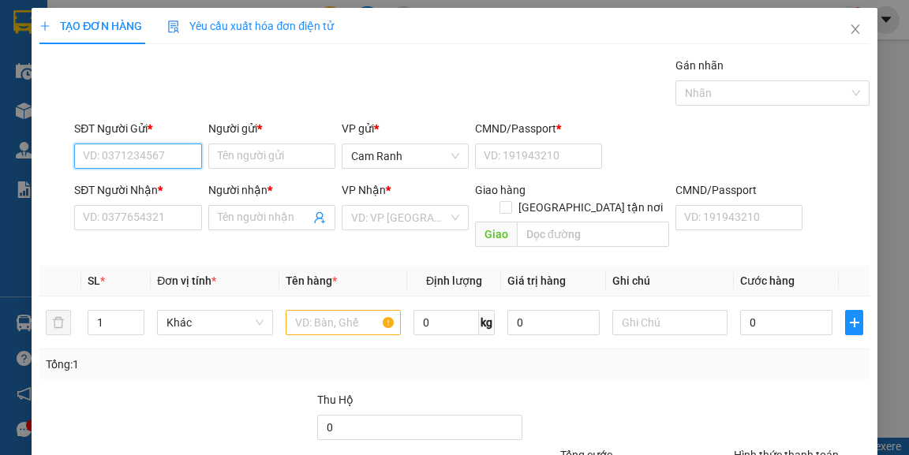
click at [159, 158] on input "SĐT Người Gửi *" at bounding box center [137, 156] width 127 height 25
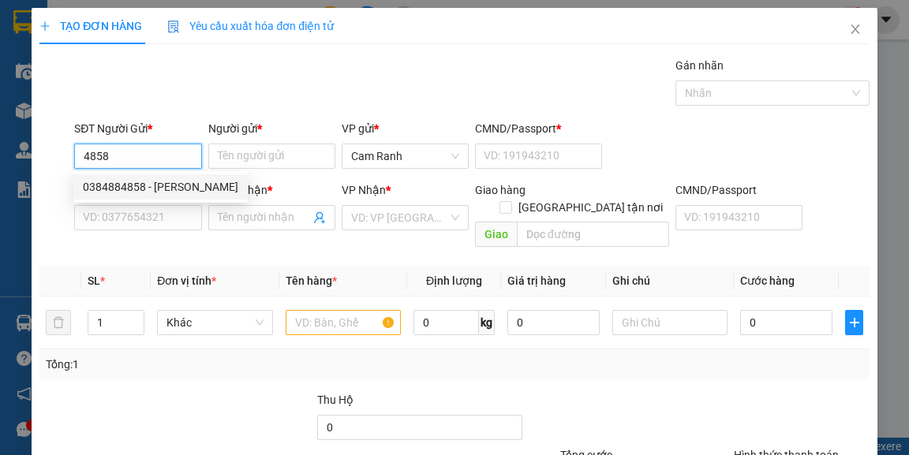
click at [162, 190] on div "0384884858 - [PERSON_NAME]" at bounding box center [160, 186] width 155 height 17
type input "0384884858"
type input "[PERSON_NAME]"
type input "051149000845"
type input "0946053873"
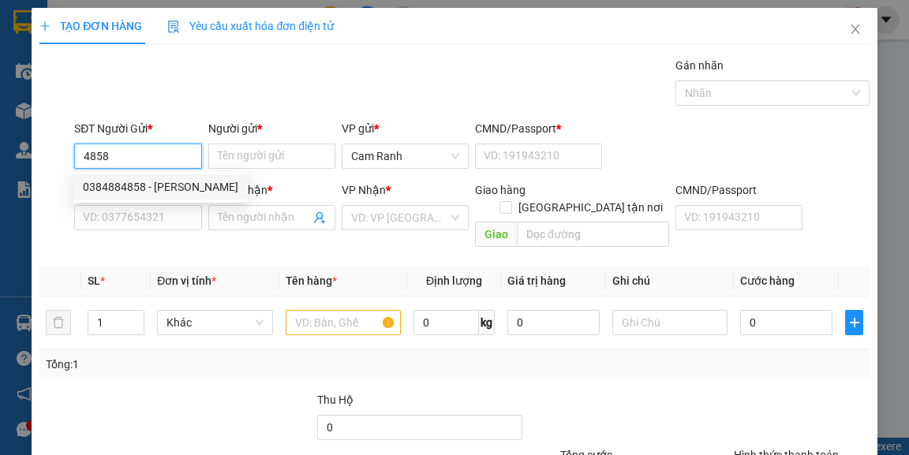
type input "LINH"
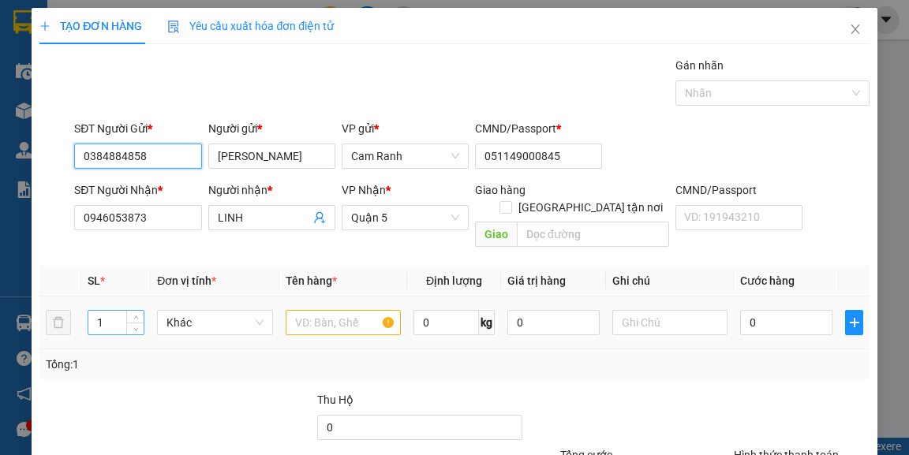
type input "0384884858"
drag, startPoint x: 101, startPoint y: 304, endPoint x: 88, endPoint y: 308, distance: 14.0
click at [88, 311] on input "1" at bounding box center [116, 323] width 56 height 24
type input "3"
drag, startPoint x: 311, startPoint y: 304, endPoint x: 315, endPoint y: 273, distance: 31.0
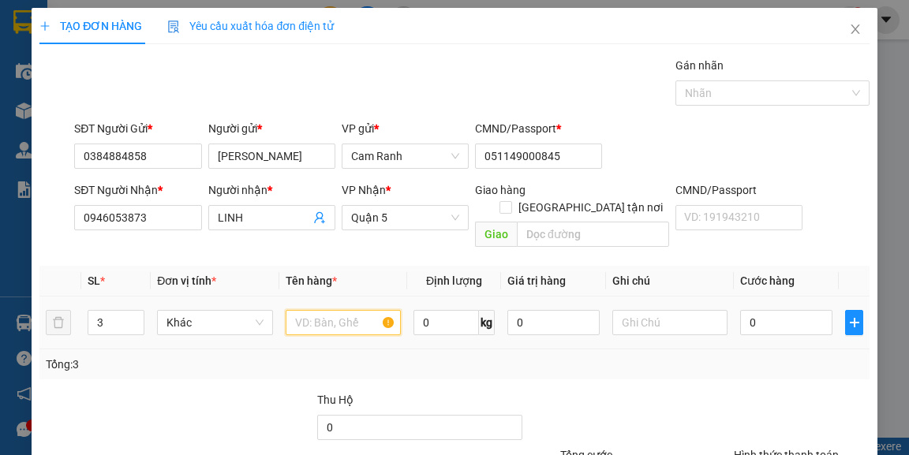
click at [312, 307] on div at bounding box center [344, 323] width 116 height 32
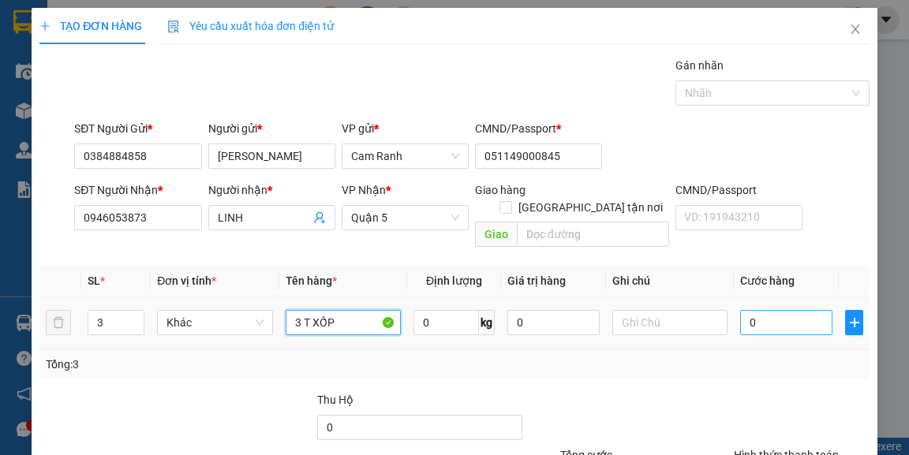
type input "3 T XỐP"
click at [796, 316] on input "0" at bounding box center [786, 322] width 92 height 25
type input "1"
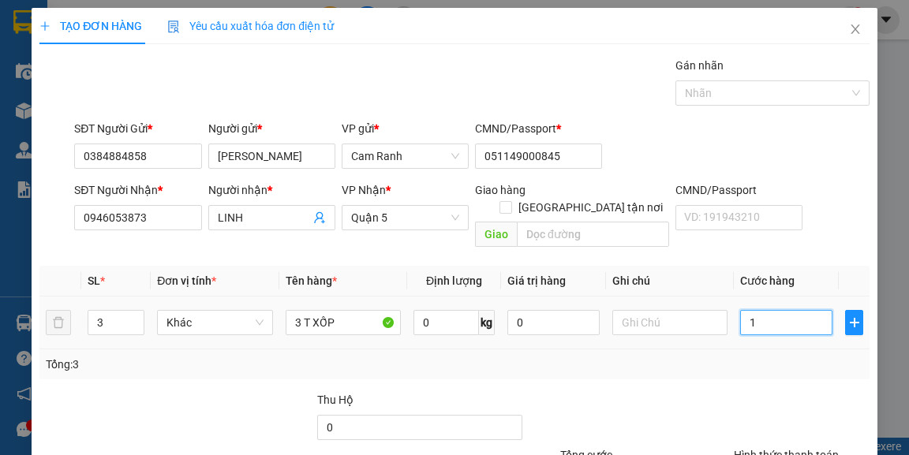
type input "15"
type input "150"
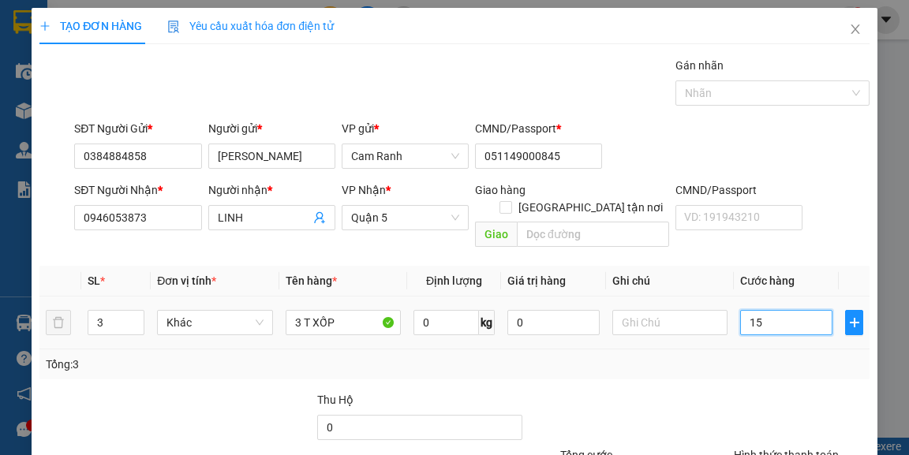
type input "150"
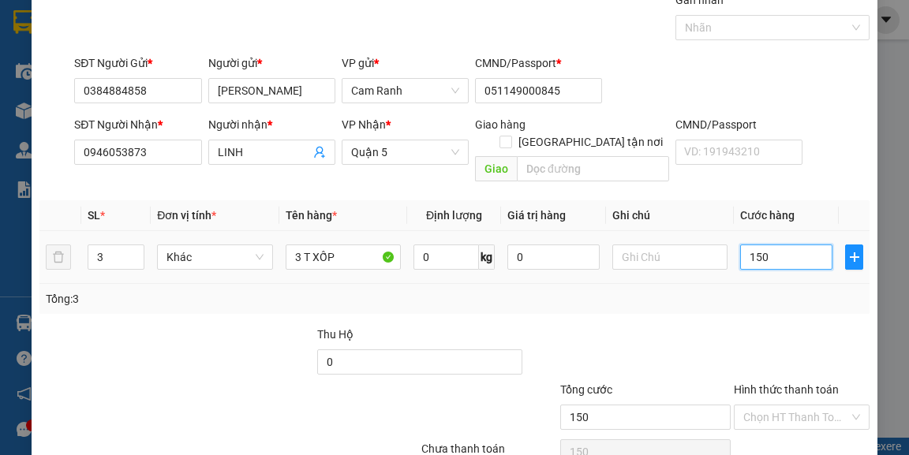
scroll to position [127, 0]
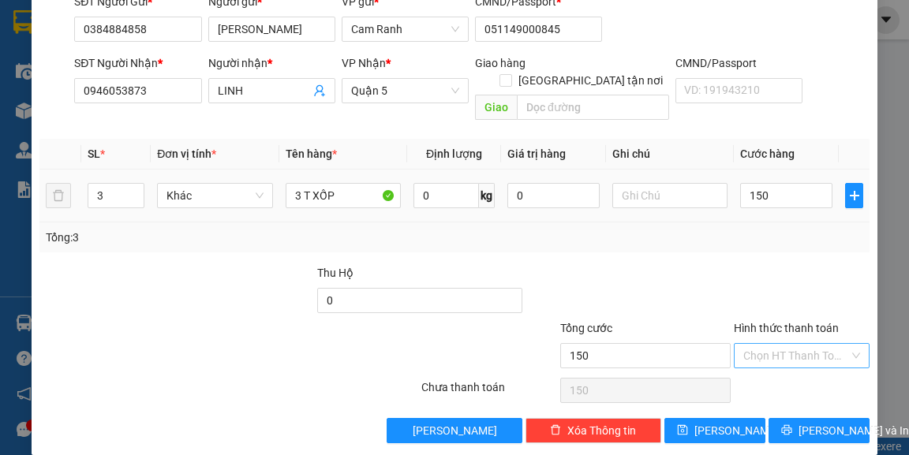
type input "150.000"
click at [785, 344] on input "Hình thức thanh toán" at bounding box center [796, 356] width 106 height 24
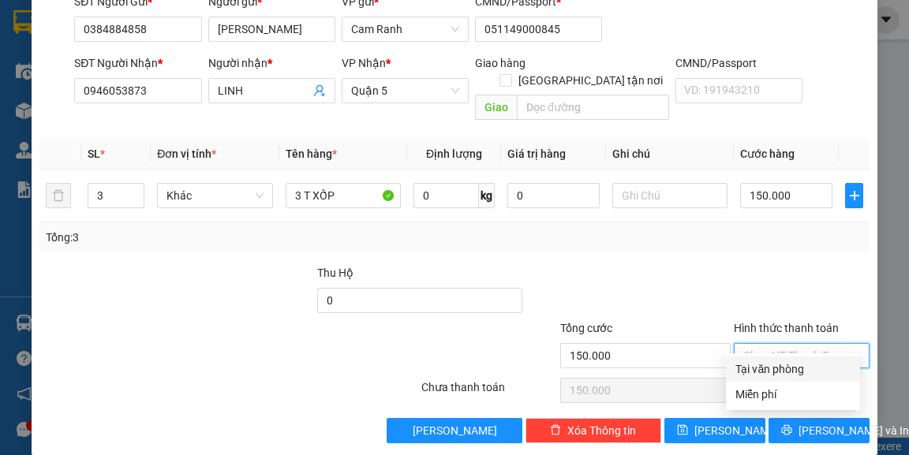
click at [775, 368] on div "Tại văn phòng" at bounding box center [792, 368] width 115 height 17
type input "0"
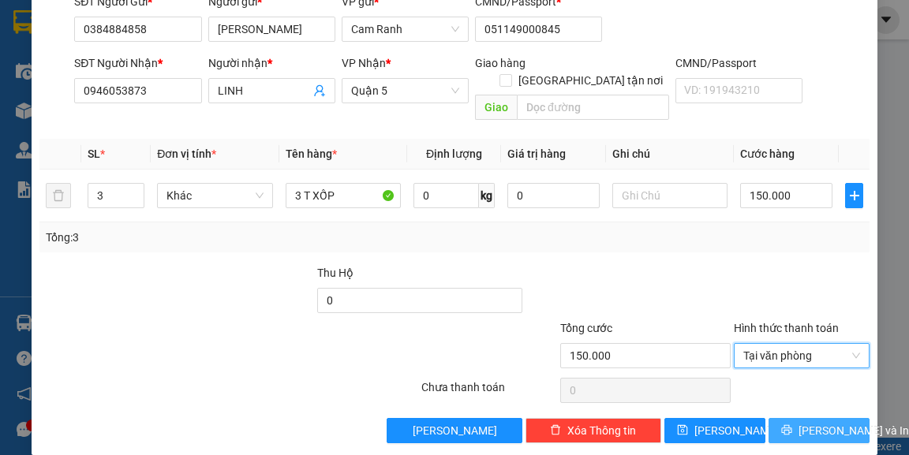
click at [798, 422] on span "[PERSON_NAME] và In" at bounding box center [853, 430] width 110 height 17
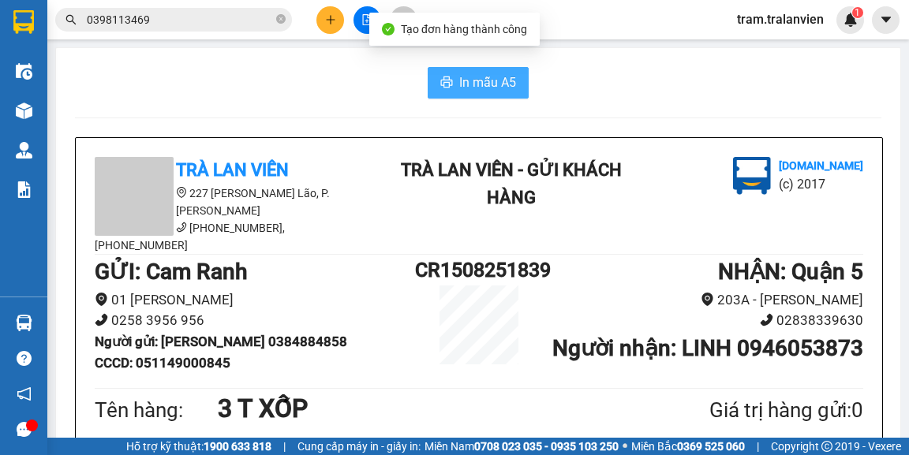
click at [472, 80] on span "In mẫu A5" at bounding box center [487, 83] width 57 height 20
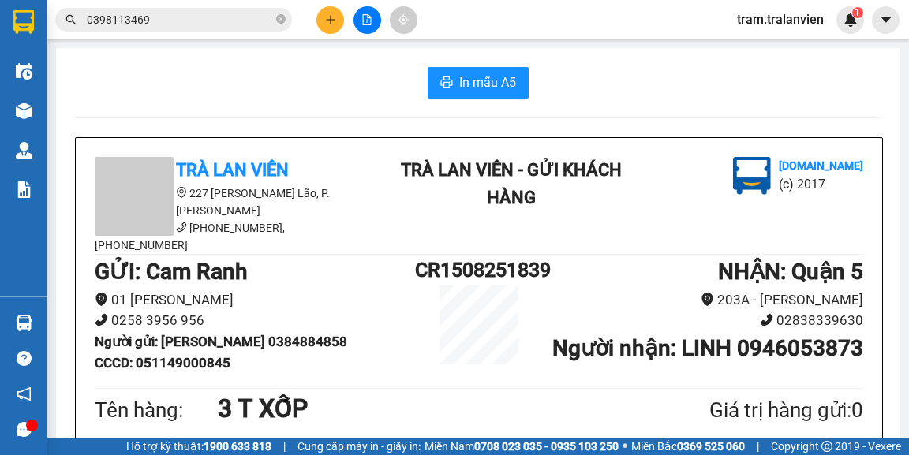
click at [331, 18] on icon "plus" at bounding box center [330, 19] width 11 height 11
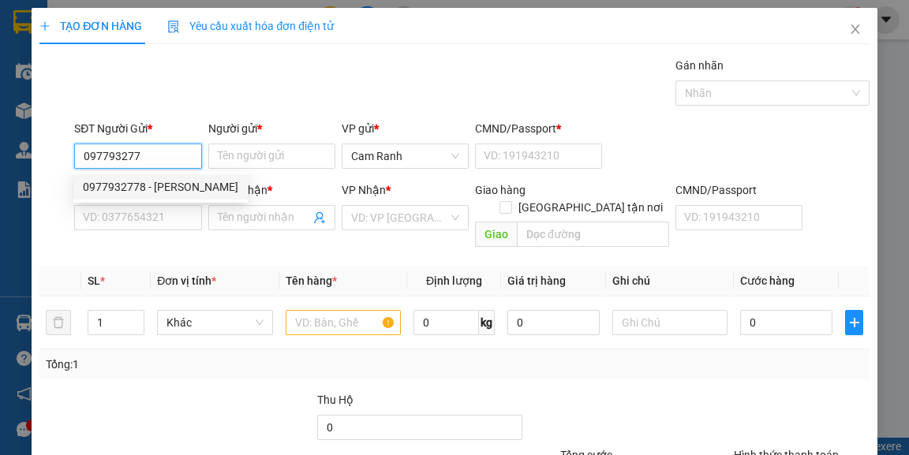
click at [155, 183] on div "0977932778 - [PERSON_NAME]" at bounding box center [160, 186] width 155 height 17
type input "0977932778"
type input "[PERSON_NAME]"
type input "0933388222"
type input "TÊN"
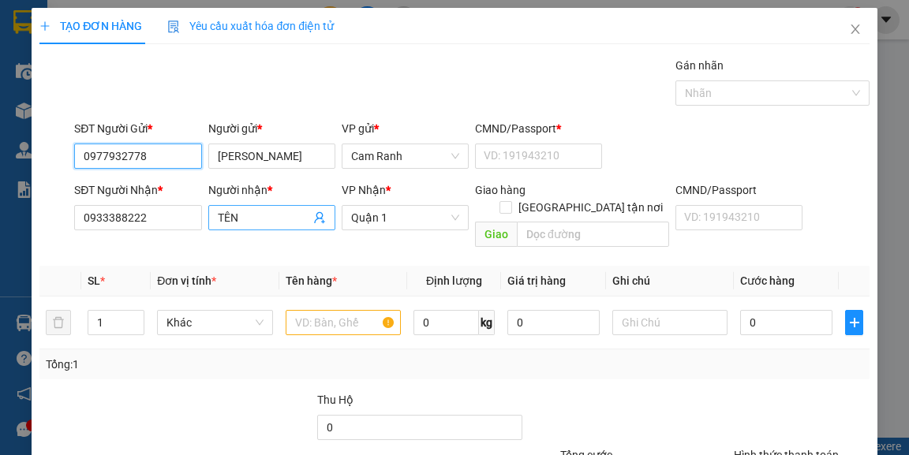
type input "0977932778"
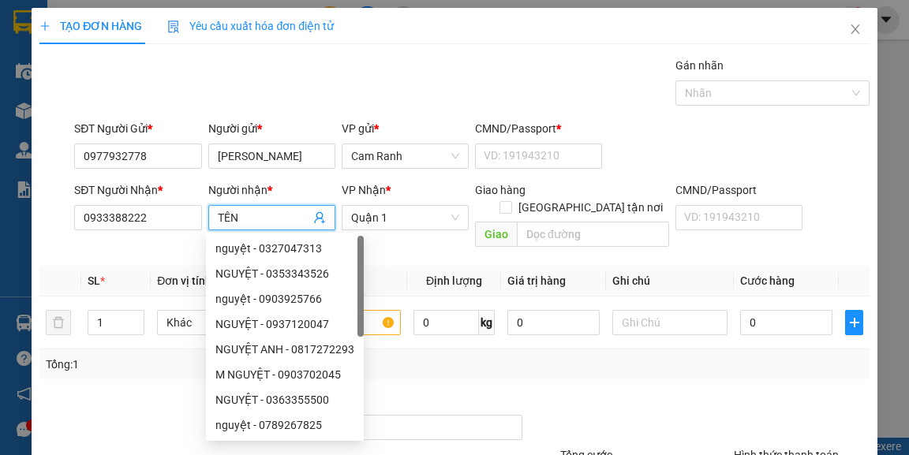
click at [238, 218] on input "TÊN" at bounding box center [264, 217] width 92 height 17
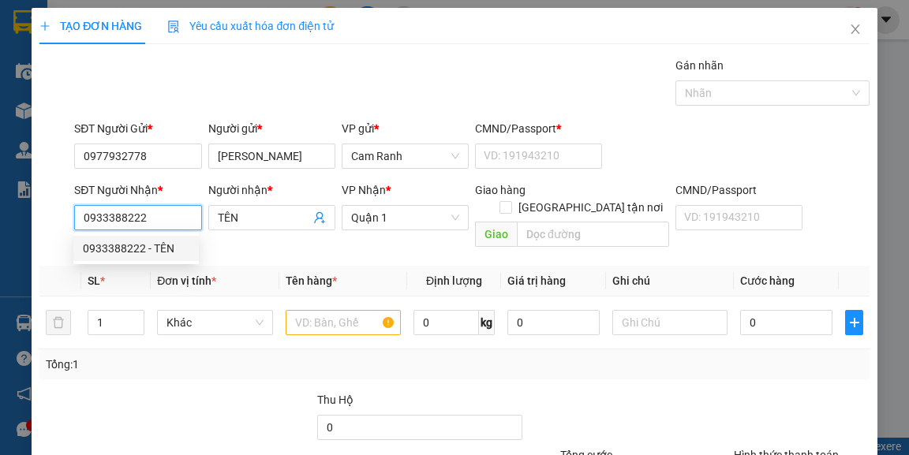
drag, startPoint x: 146, startPoint y: 222, endPoint x: 109, endPoint y: 222, distance: 37.1
click at [109, 222] on input "0933388222" at bounding box center [137, 217] width 127 height 25
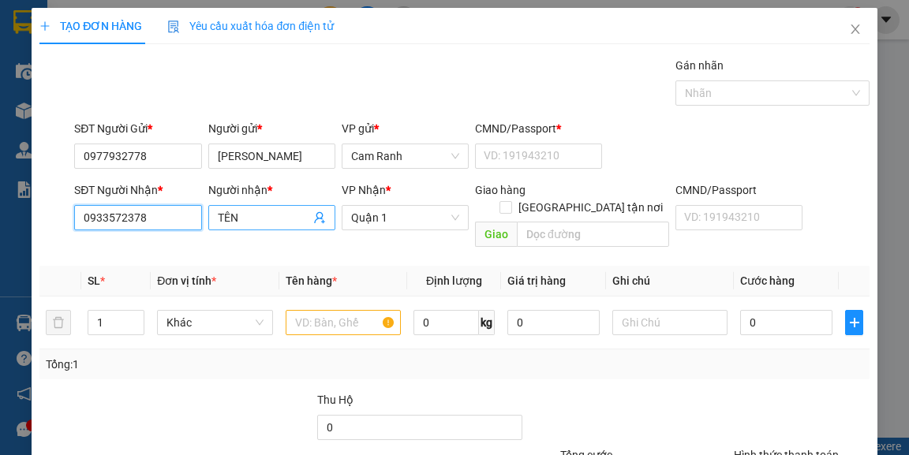
type input "0933572378"
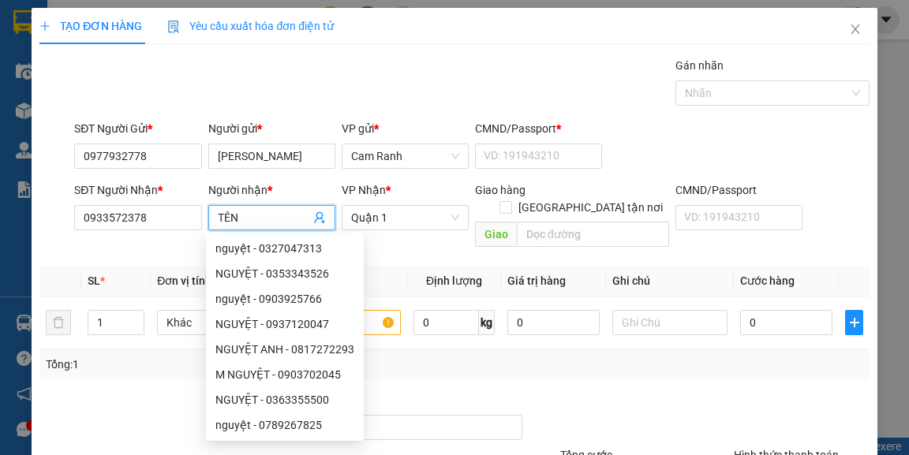
drag, startPoint x: 276, startPoint y: 221, endPoint x: 222, endPoint y: 215, distance: 54.8
click at [222, 216] on input "TÊN" at bounding box center [264, 217] width 92 height 17
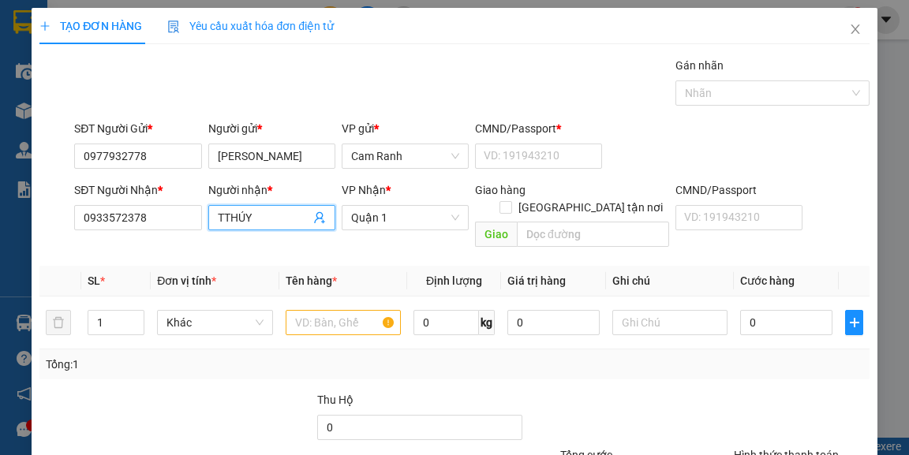
click at [225, 215] on input "TTHÚY" at bounding box center [264, 217] width 92 height 17
type input "THÚY"
click at [316, 310] on input "text" at bounding box center [344, 322] width 116 height 25
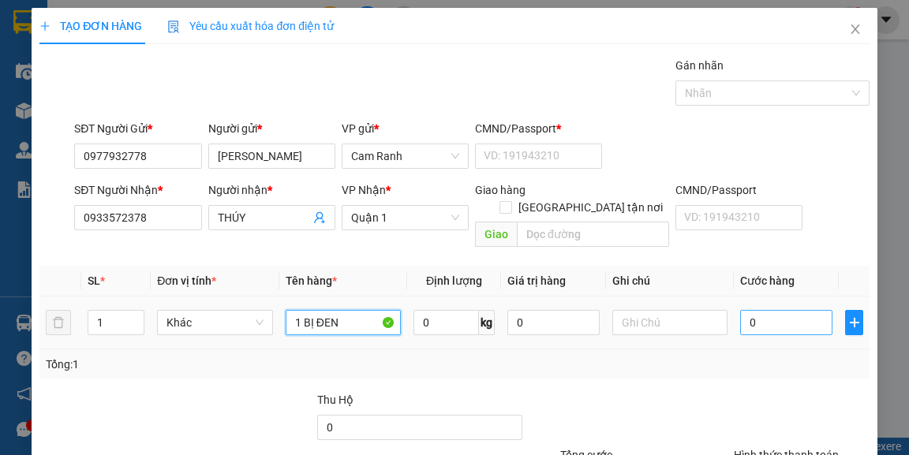
type input "1 BỊ ĐEN"
click at [751, 310] on input "0" at bounding box center [786, 322] width 92 height 25
type input "3"
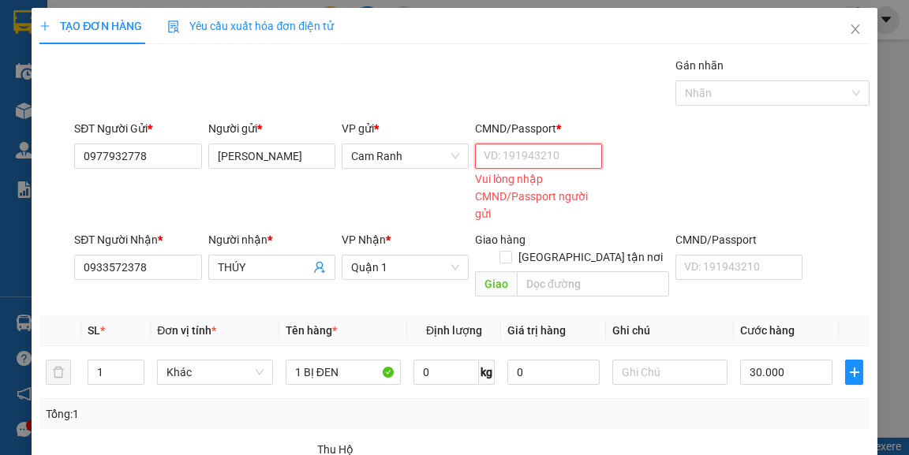
click at [526, 144] on input "CMND/Passport *" at bounding box center [538, 156] width 127 height 25
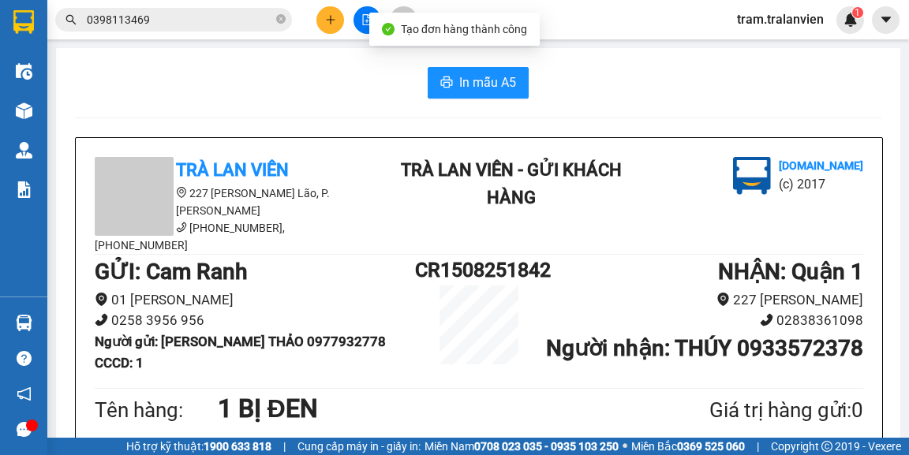
click at [503, 77] on span "In mẫu A5" at bounding box center [487, 83] width 57 height 20
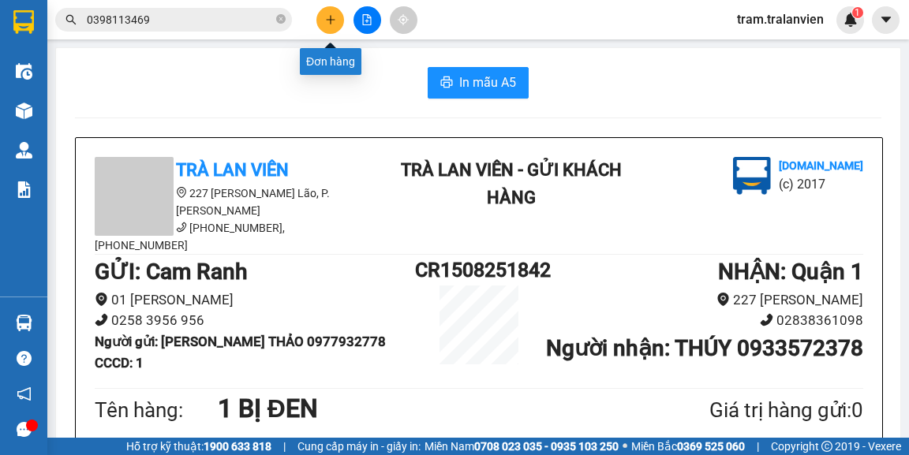
click at [328, 15] on icon "plus" at bounding box center [330, 19] width 11 height 11
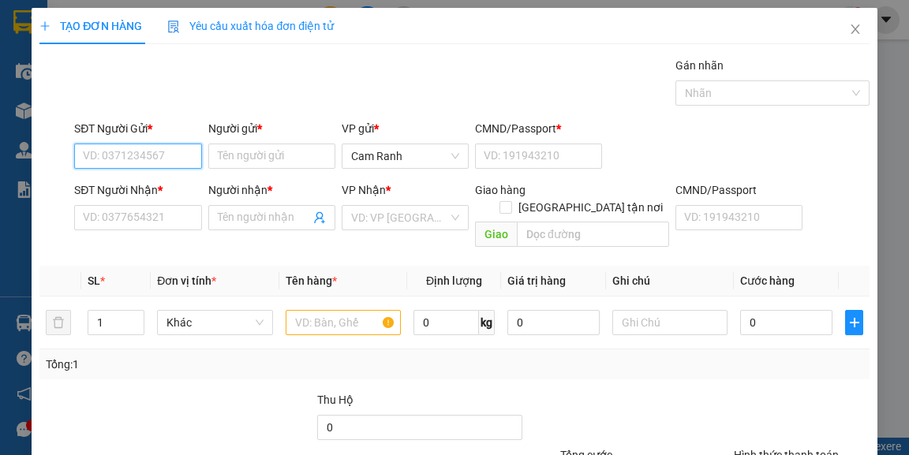
click at [175, 155] on input "SĐT Người Gửi *" at bounding box center [137, 156] width 127 height 25
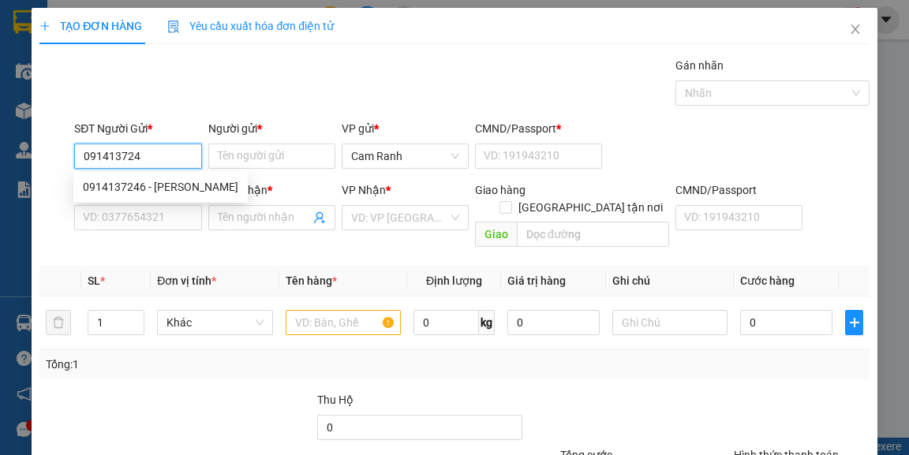
type input "0914137246"
click at [160, 185] on div "0914137246 - [PERSON_NAME]" at bounding box center [160, 186] width 155 height 17
type input "[PERSON_NAME]"
type input "0989003799"
type input "DOANH"
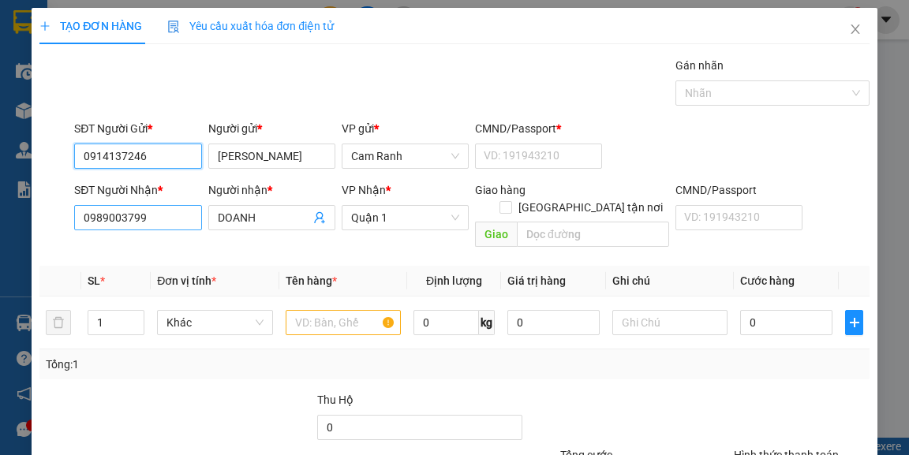
type input "0914137246"
drag, startPoint x: 151, startPoint y: 218, endPoint x: 13, endPoint y: 218, distance: 138.0
click at [17, 221] on div "TẠO ĐƠN HÀNG Yêu cầu xuất hóa đơn điện tử Transit Pickup Surcharge Ids Transit …" at bounding box center [454, 227] width 909 height 455
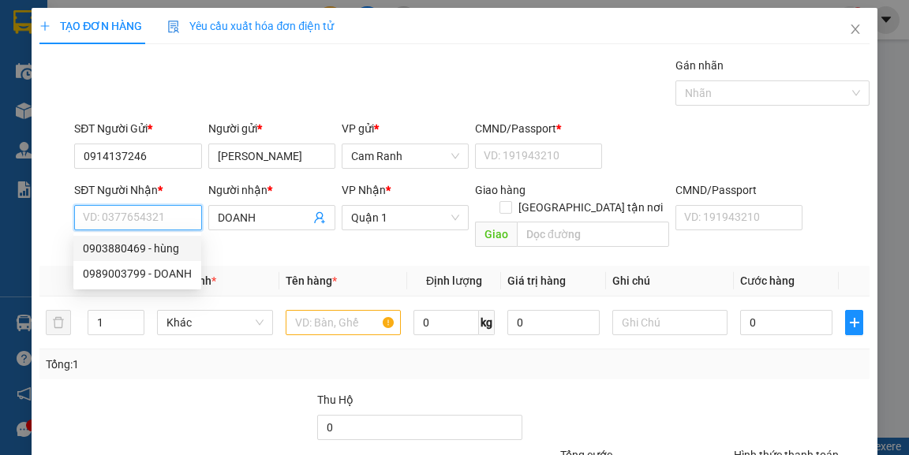
click at [174, 244] on div "0903880469 - hùng" at bounding box center [137, 248] width 109 height 17
type input "0903880469"
type input "hùng"
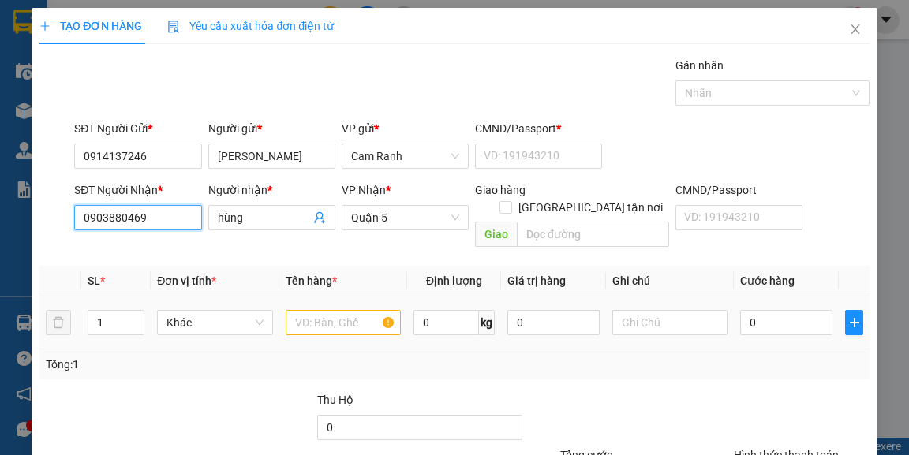
type input "0903880469"
click at [316, 312] on input "text" at bounding box center [344, 322] width 116 height 25
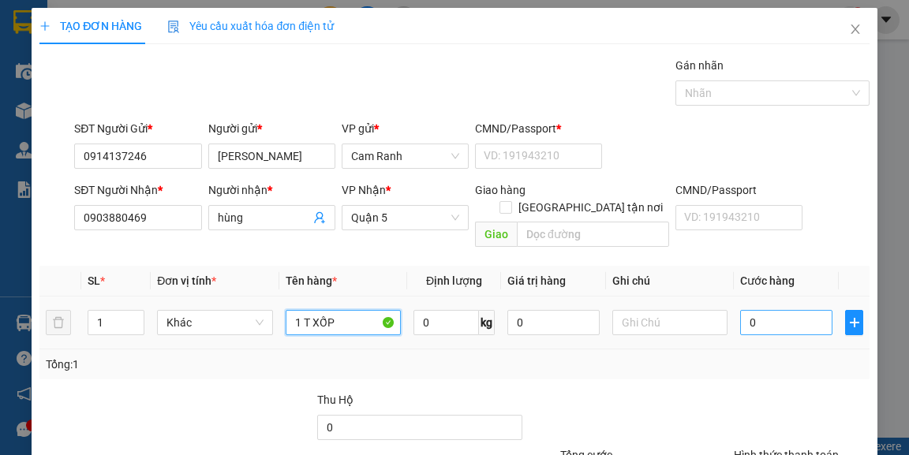
type input "1 T XỐP"
click at [776, 315] on input "0" at bounding box center [786, 322] width 92 height 25
type input "4"
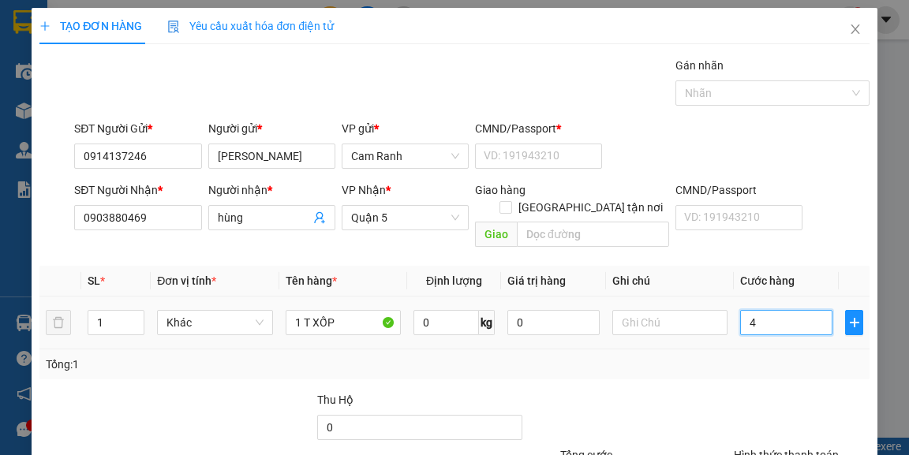
type input "40"
type input "40.000"
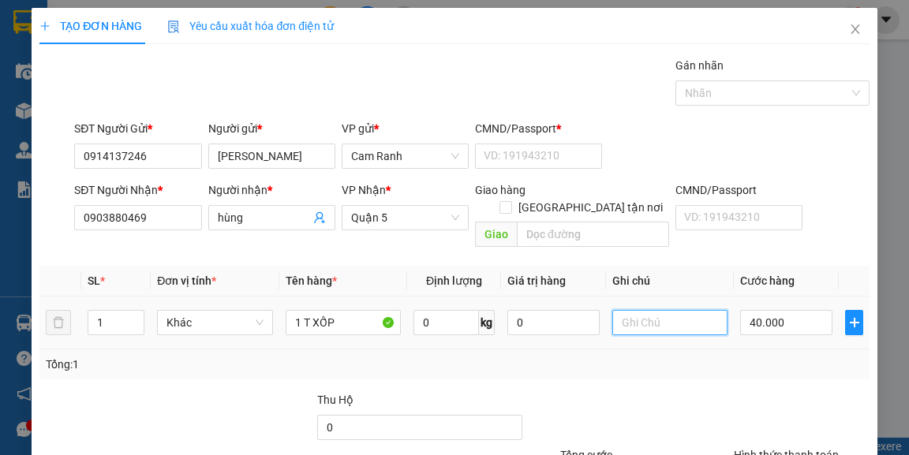
click at [631, 310] on input "text" at bounding box center [670, 322] width 116 height 25
type input "0"
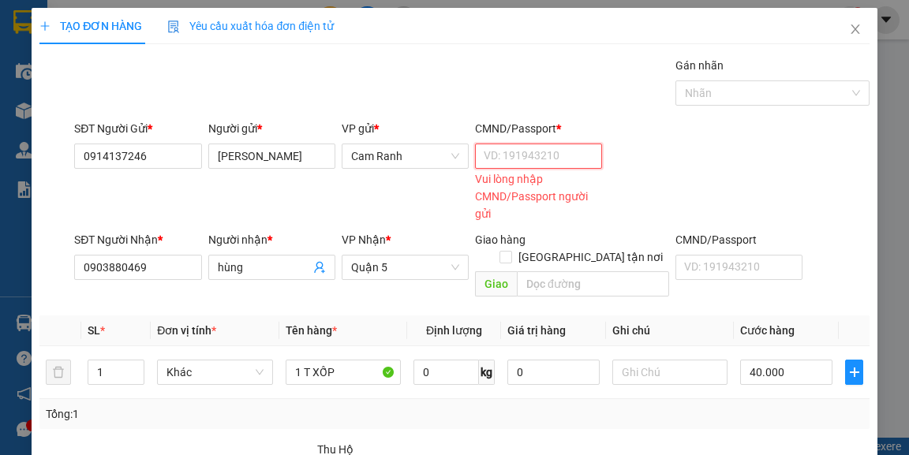
click at [498, 144] on input "CMND/Passport *" at bounding box center [538, 156] width 127 height 25
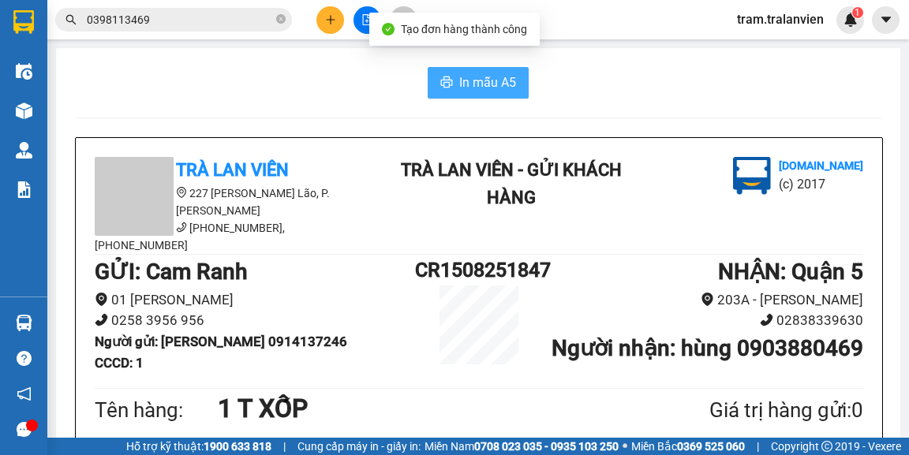
click at [481, 84] on span "In mẫu A5" at bounding box center [487, 83] width 57 height 20
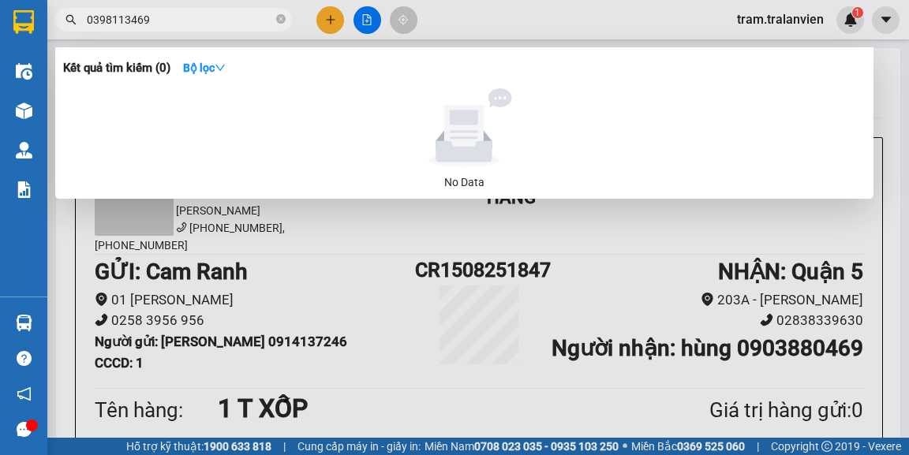
click at [167, 20] on input "0398113469" at bounding box center [180, 19] width 186 height 17
click at [603, 272] on div at bounding box center [454, 227] width 909 height 455
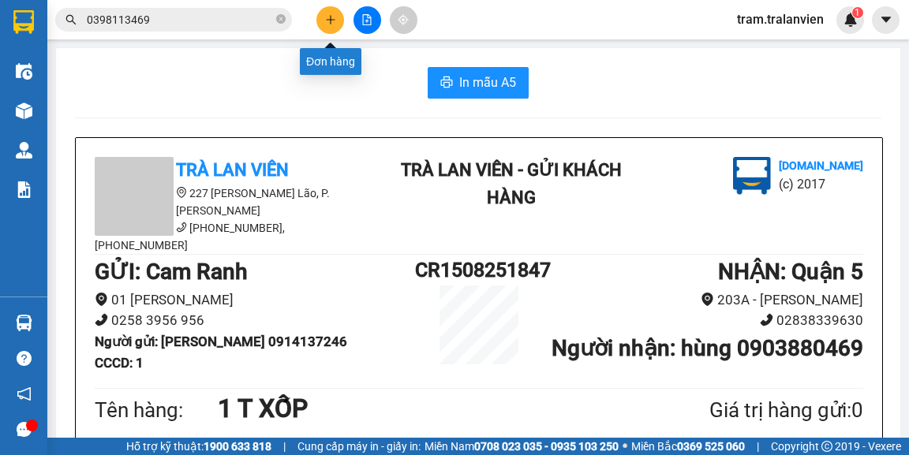
click at [335, 25] on button at bounding box center [330, 20] width 28 height 28
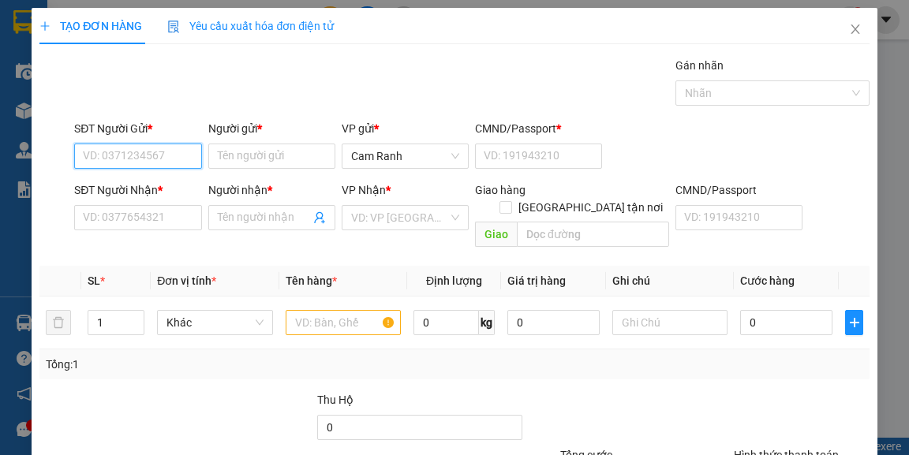
click at [120, 155] on input "SĐT Người Gửi *" at bounding box center [137, 156] width 127 height 25
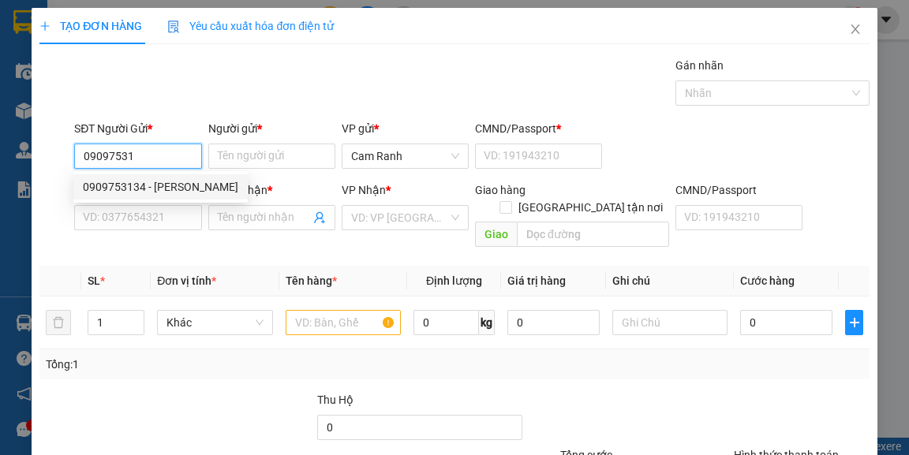
click at [128, 182] on div "0909753134 - [PERSON_NAME]" at bounding box center [160, 186] width 155 height 17
type input "0909753134"
type input "[PERSON_NAME]"
type input "1"
type input "0983059580"
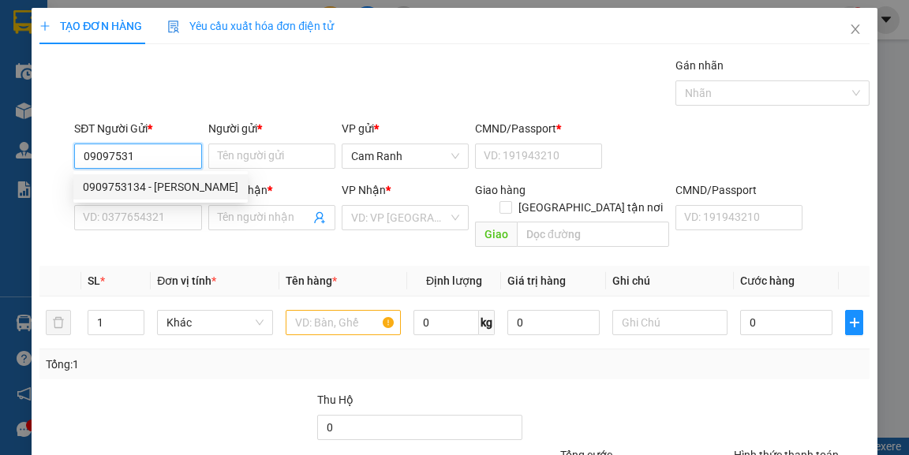
type input "QUYÊN"
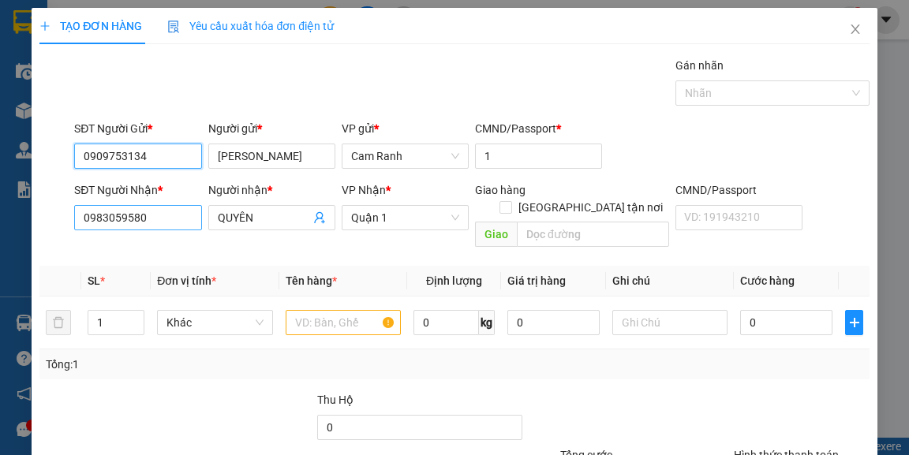
type input "0909753134"
drag, startPoint x: 144, startPoint y: 220, endPoint x: 16, endPoint y: 223, distance: 127.8
click at [32, 230] on div "TẠO ĐƠN HÀNG Yêu cầu xuất hóa đơn điện tử Transit Pickup Surcharge Ids Transit …" at bounding box center [454, 295] width 845 height 574
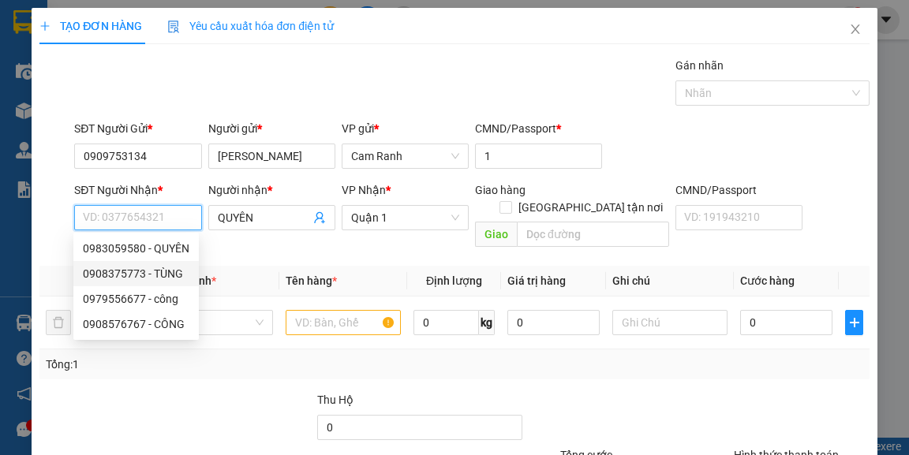
click at [137, 272] on div "0908375773 - TÙNG" at bounding box center [136, 273] width 106 height 17
type input "0908375773"
type input "TÙNG"
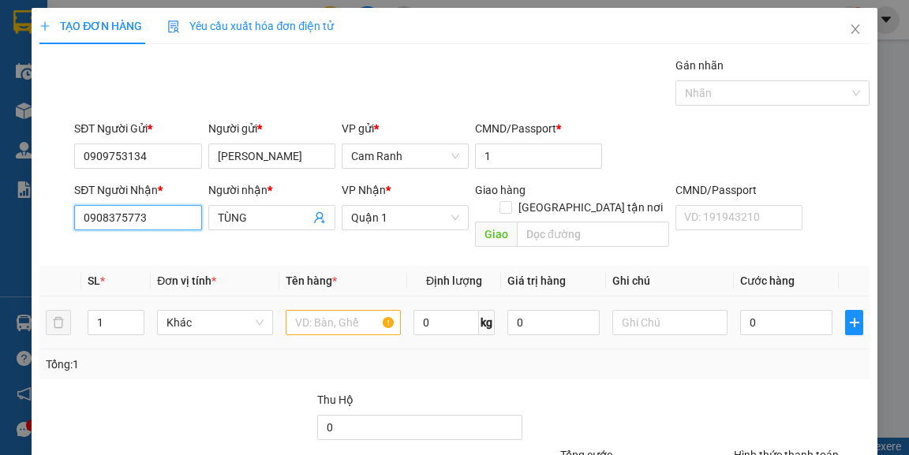
type input "0908375773"
click at [322, 311] on input "text" at bounding box center [344, 322] width 116 height 25
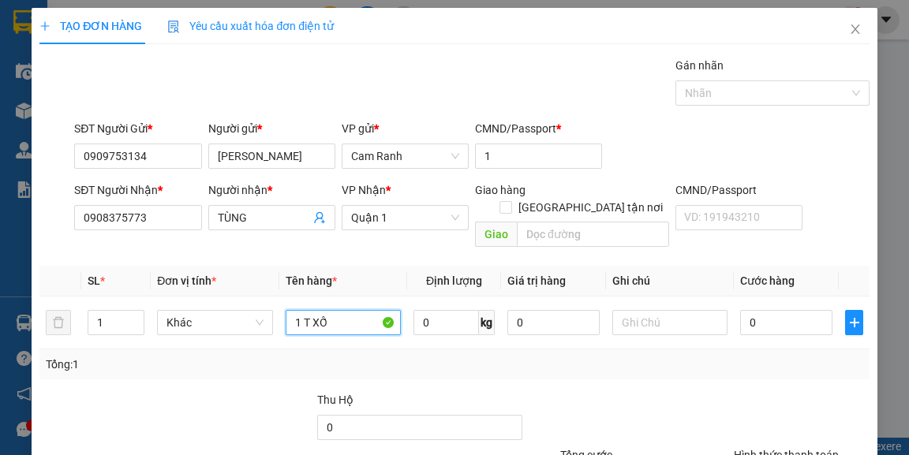
type input "1 T XỐP"
click at [774, 310] on input "0" at bounding box center [786, 322] width 92 height 25
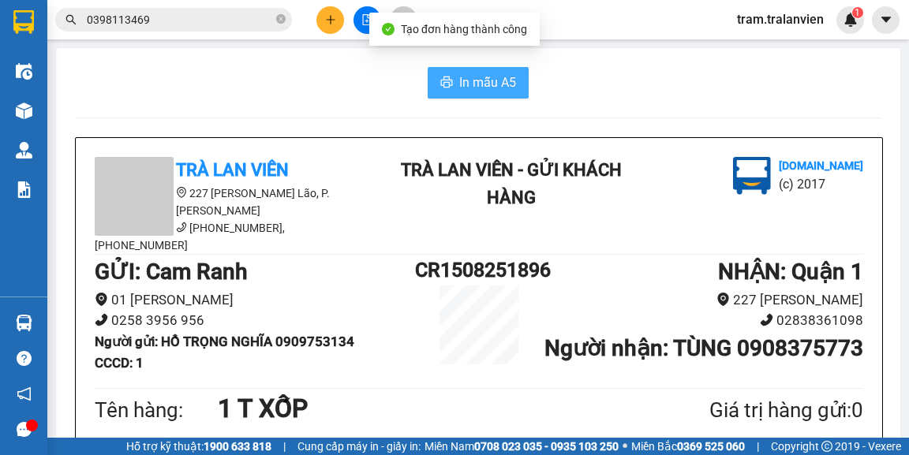
click at [506, 71] on button "In mẫu A5" at bounding box center [478, 83] width 101 height 32
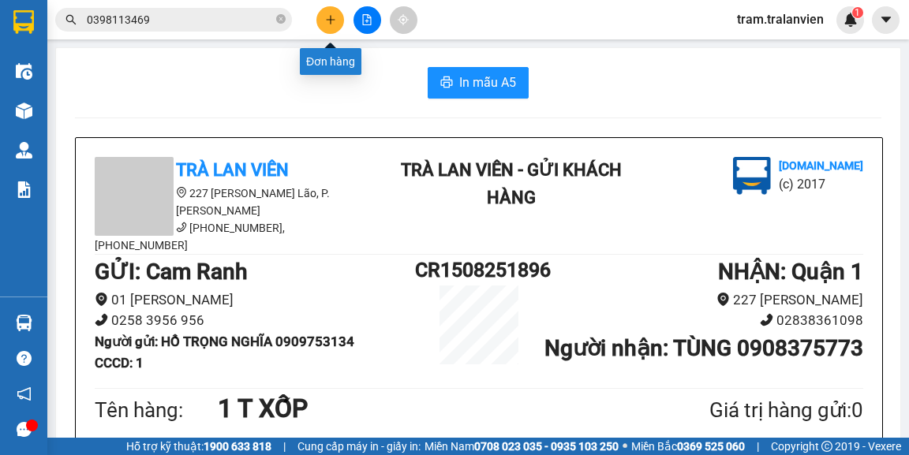
click at [341, 21] on button at bounding box center [330, 20] width 28 height 28
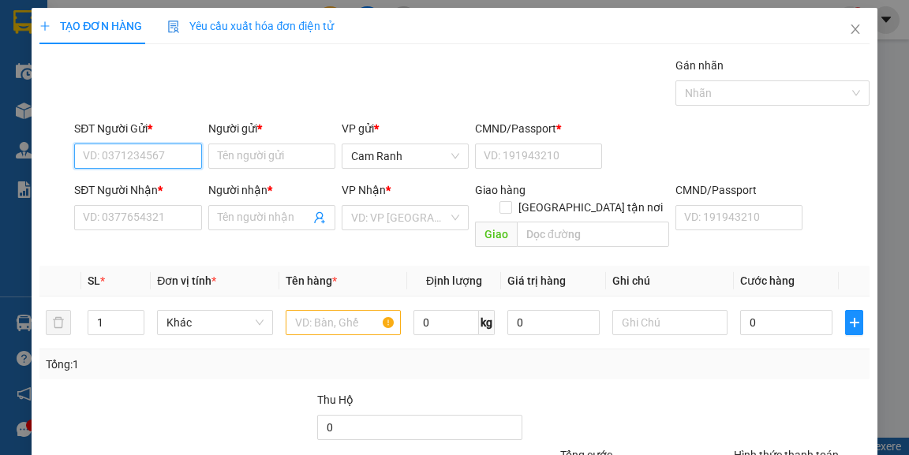
click at [170, 153] on input "SĐT Người Gửi *" at bounding box center [137, 156] width 127 height 25
click at [377, 220] on input "search" at bounding box center [399, 218] width 97 height 24
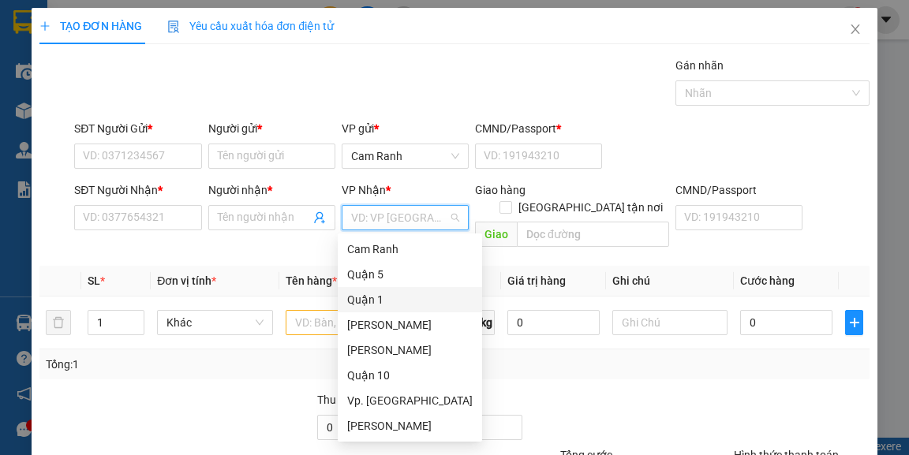
click at [385, 291] on div "Quận 1" at bounding box center [409, 299] width 125 height 17
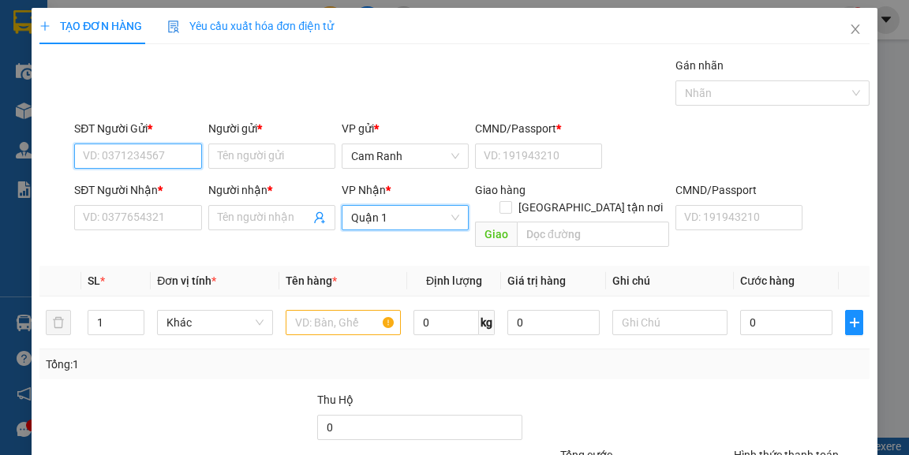
click at [192, 157] on input "SĐT Người Gửi *" at bounding box center [137, 156] width 127 height 25
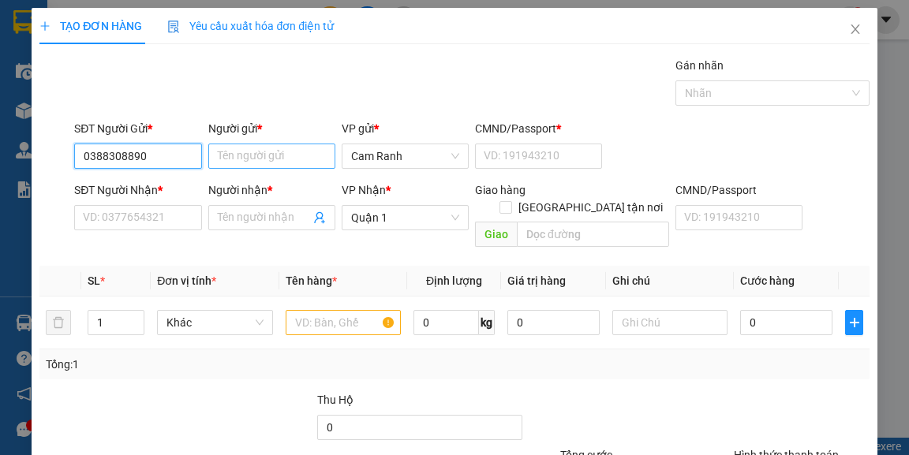
type input "0388308890"
drag, startPoint x: 252, startPoint y: 166, endPoint x: 267, endPoint y: 157, distance: 18.0
click at [253, 166] on input "Người gửi *" at bounding box center [271, 156] width 127 height 25
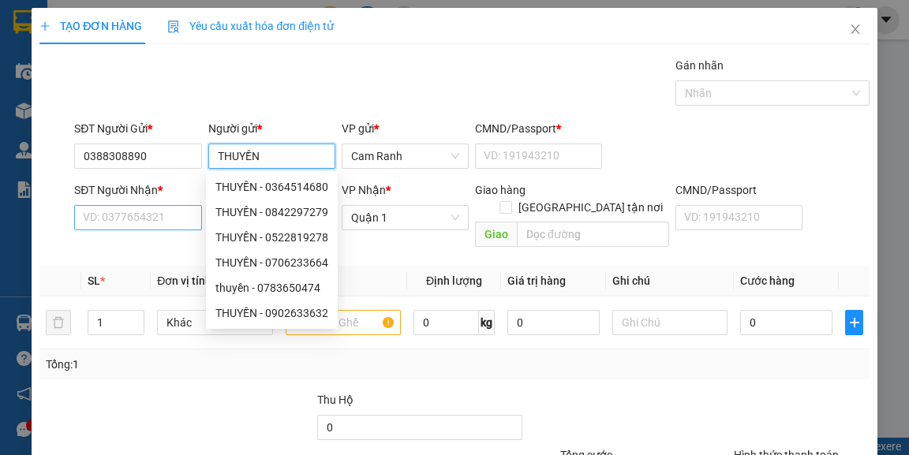
type input "THUYỀN"
drag, startPoint x: 148, startPoint y: 219, endPoint x: 167, endPoint y: 219, distance: 18.9
click at [148, 219] on input "SĐT Người Nhận *" at bounding box center [137, 217] width 127 height 25
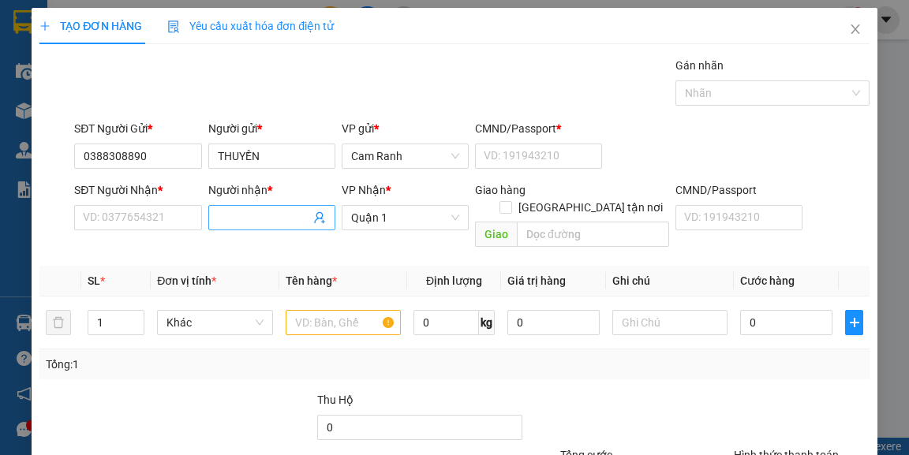
click at [231, 211] on input "Người nhận *" at bounding box center [264, 217] width 92 height 17
type input "KIM GIÂY"
click at [133, 217] on input "SĐT Người Nhận *" at bounding box center [137, 217] width 127 height 25
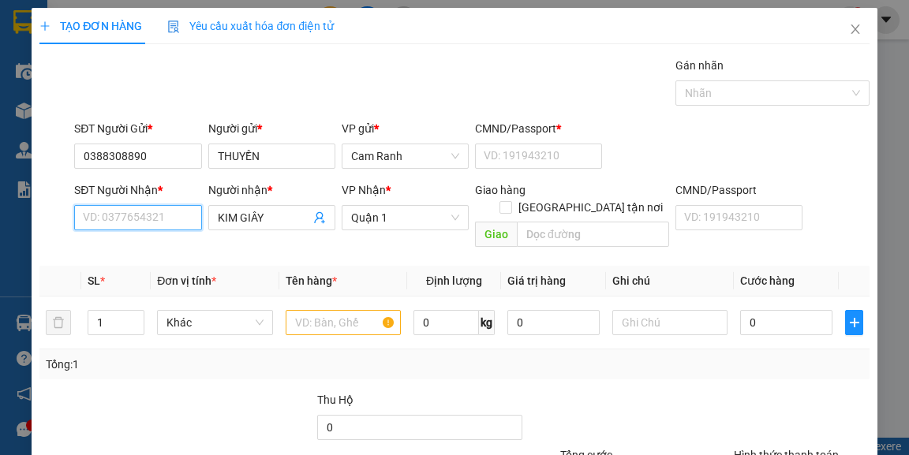
click at [140, 211] on input "SĐT Người Nhận *" at bounding box center [137, 217] width 127 height 25
type input "09"
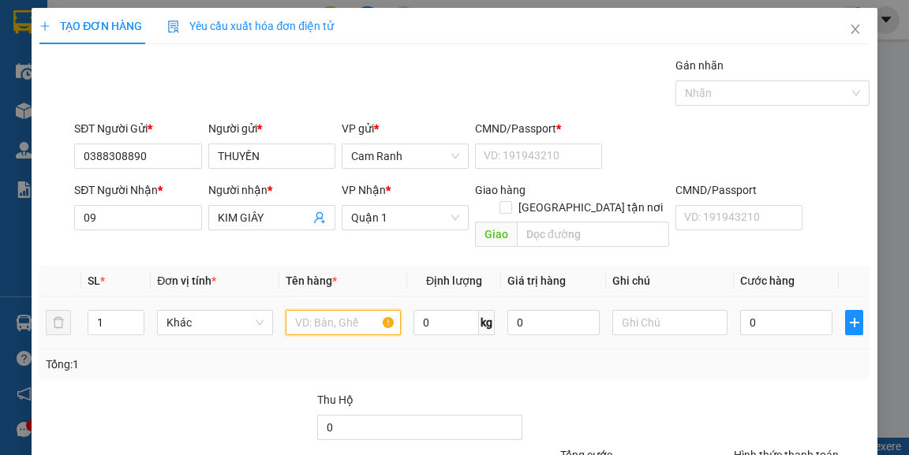
click at [310, 310] on input "text" at bounding box center [344, 322] width 116 height 25
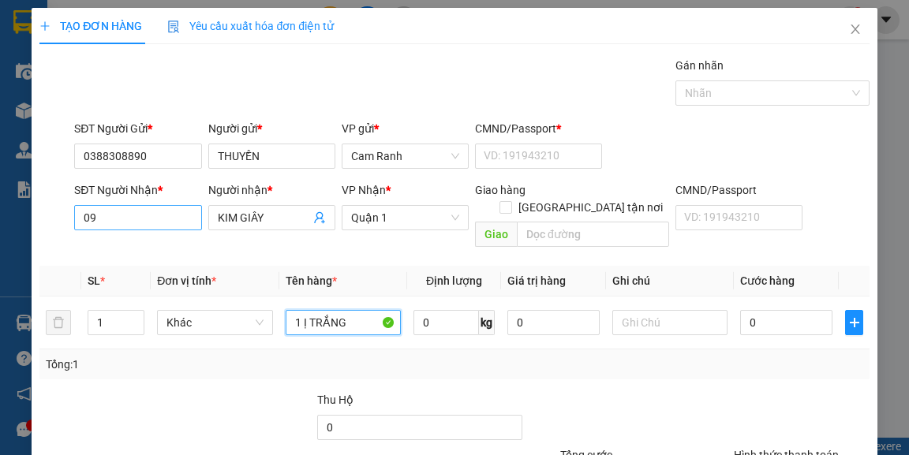
type input "1 Ị TRẮNG"
click at [131, 221] on input "09" at bounding box center [137, 217] width 127 height 25
type input "0783999949"
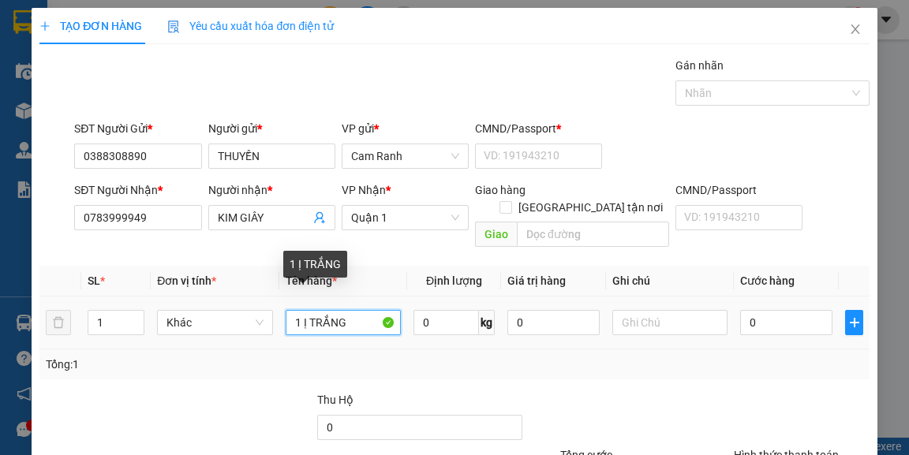
click at [301, 310] on input "1 Ị TRẮNG" at bounding box center [344, 322] width 116 height 25
type input "1 BỊ TRẮNG"
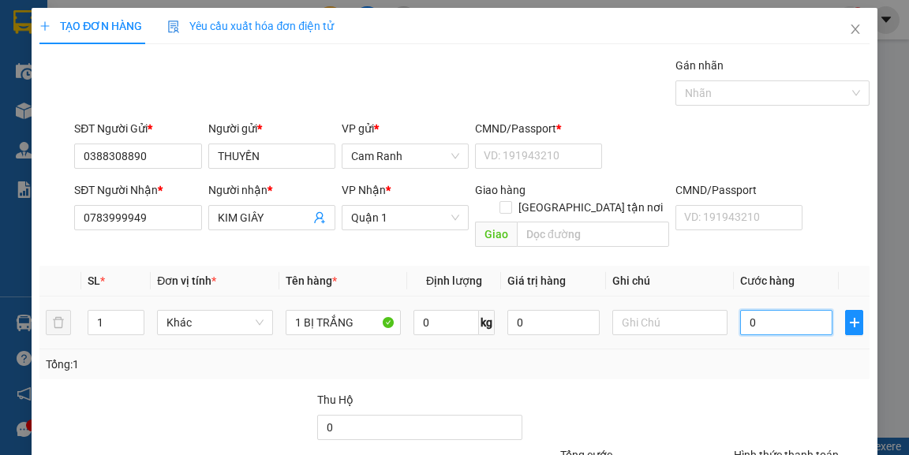
click at [749, 310] on input "0" at bounding box center [786, 322] width 92 height 25
type input "3"
type input "35"
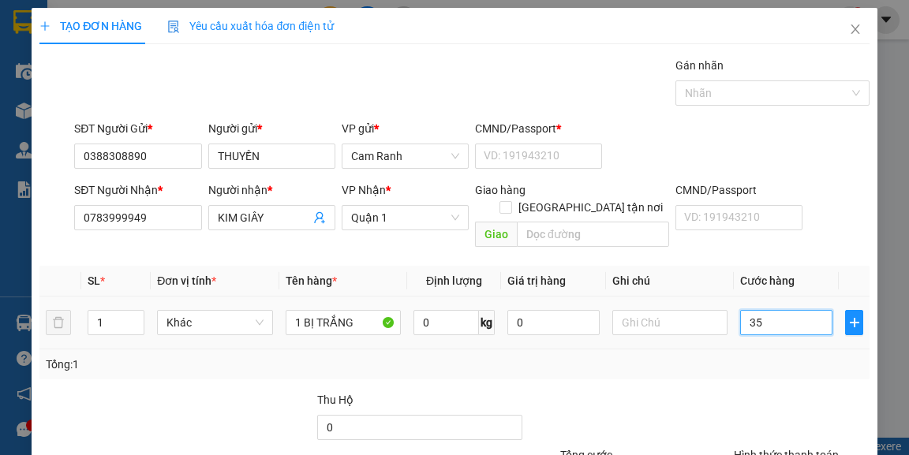
type input "35"
type input "35.000"
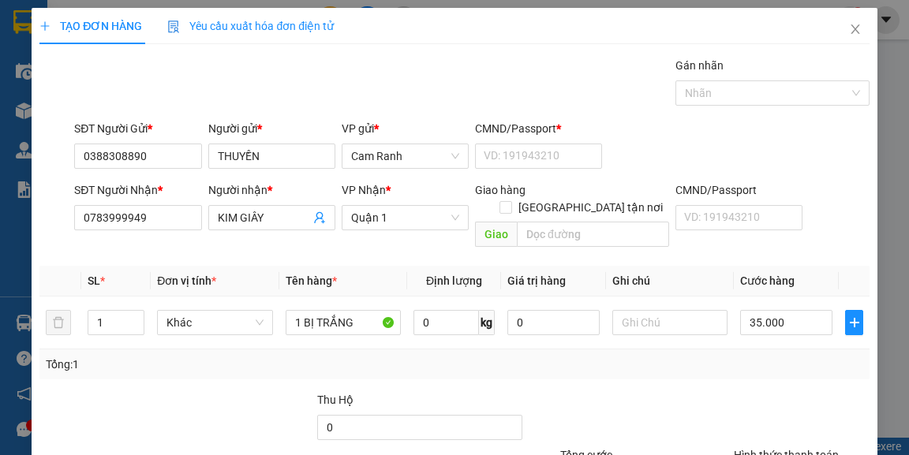
click at [645, 391] on div at bounding box center [628, 418] width 208 height 55
click at [516, 158] on input "CMND/Passport *" at bounding box center [538, 156] width 127 height 25
type input "1"
click at [641, 310] on input "text" at bounding box center [670, 322] width 116 height 25
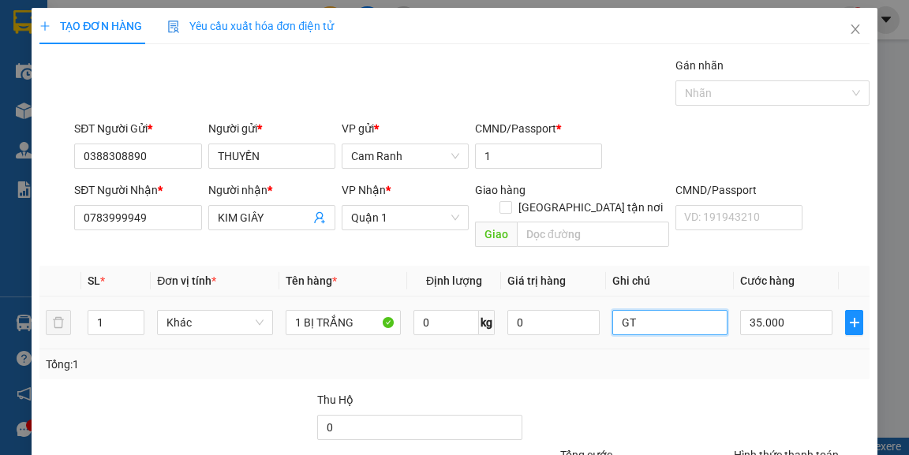
type input "G"
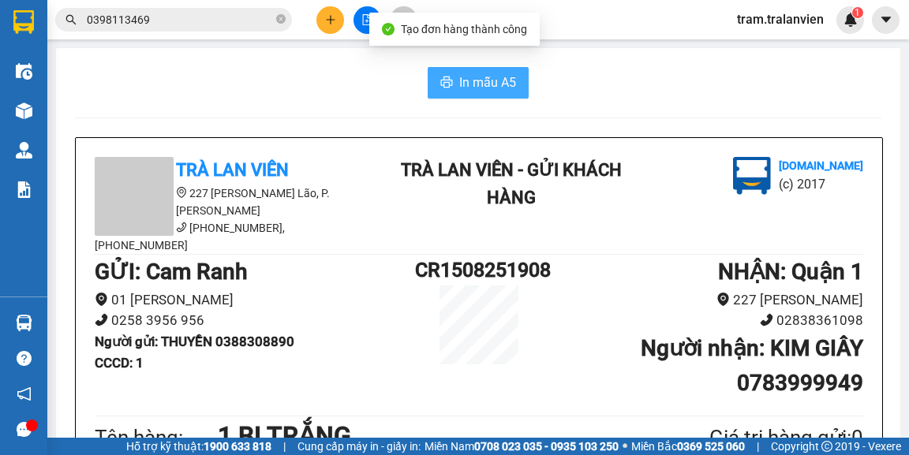
click at [434, 73] on button "In mẫu A5" at bounding box center [478, 83] width 101 height 32
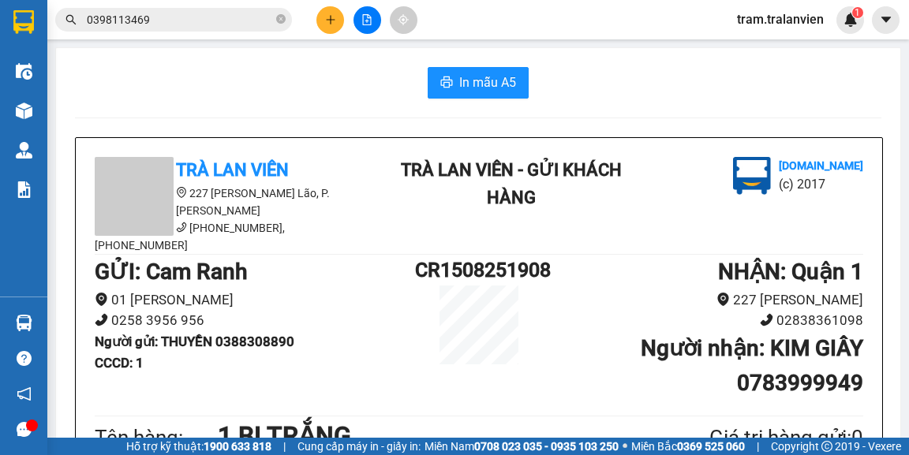
click at [650, 422] on div "Giá trị hàng gửi: 0" at bounding box center [748, 438] width 230 height 32
click at [334, 24] on icon "plus" at bounding box center [330, 19] width 11 height 11
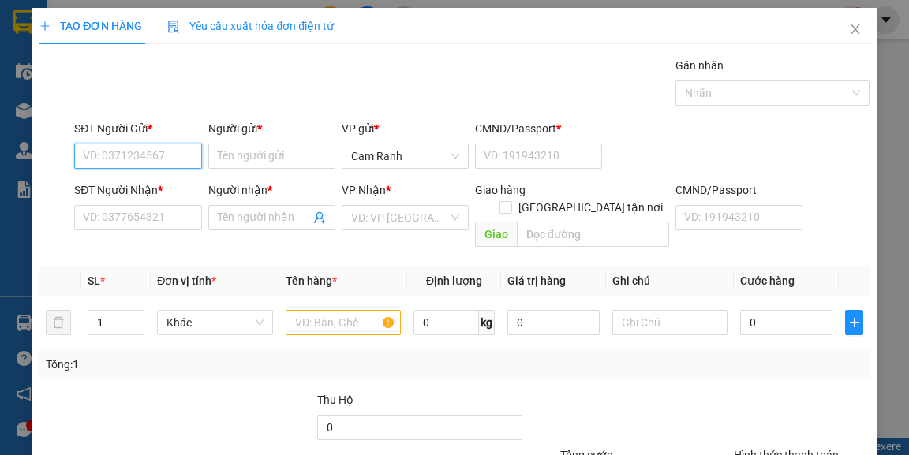
click at [164, 155] on input "SĐT Người Gửi *" at bounding box center [137, 156] width 127 height 25
click at [240, 158] on input "Người gửi *" at bounding box center [271, 156] width 127 height 25
type input "DUYÊN"
click at [143, 159] on input "SĐT Người Gửi *" at bounding box center [137, 156] width 127 height 25
type input "0983927624"
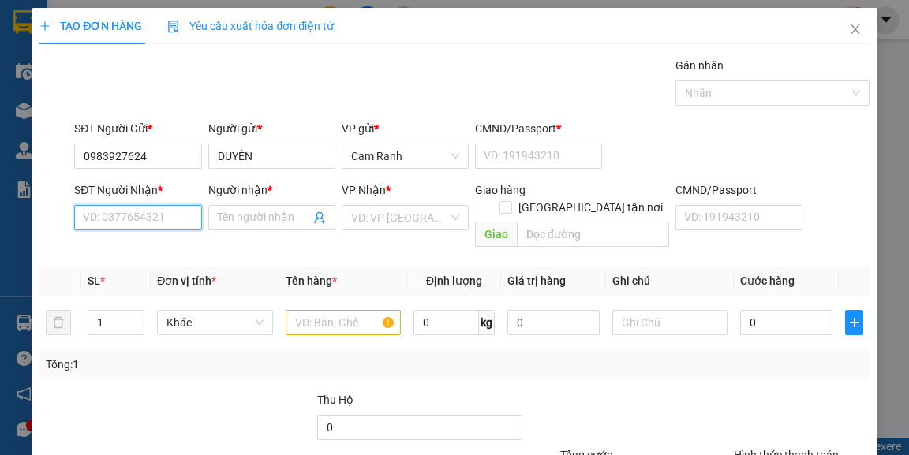
click at [170, 225] on input "SĐT Người Nhận *" at bounding box center [137, 217] width 127 height 25
click at [175, 223] on input "SĐT Người Nhận *" at bounding box center [137, 217] width 127 height 25
type input "0926208899"
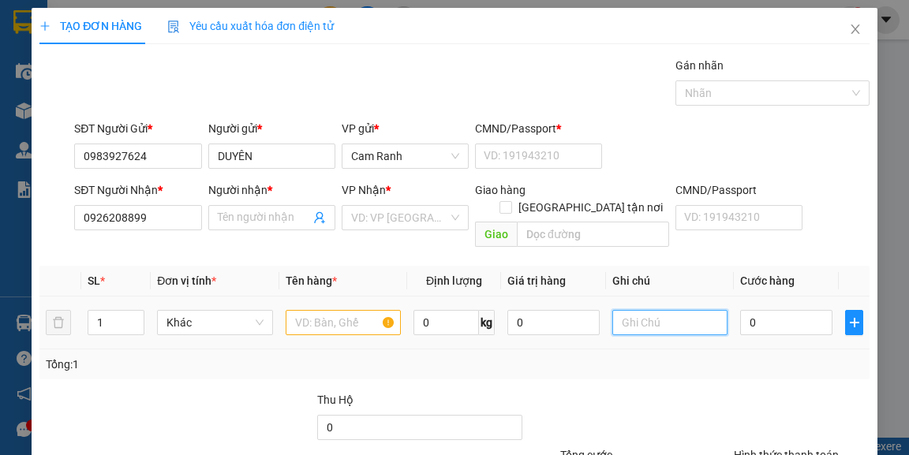
click at [669, 310] on input "text" at bounding box center [670, 322] width 116 height 25
type input "THÊM SỐ 0937531394"
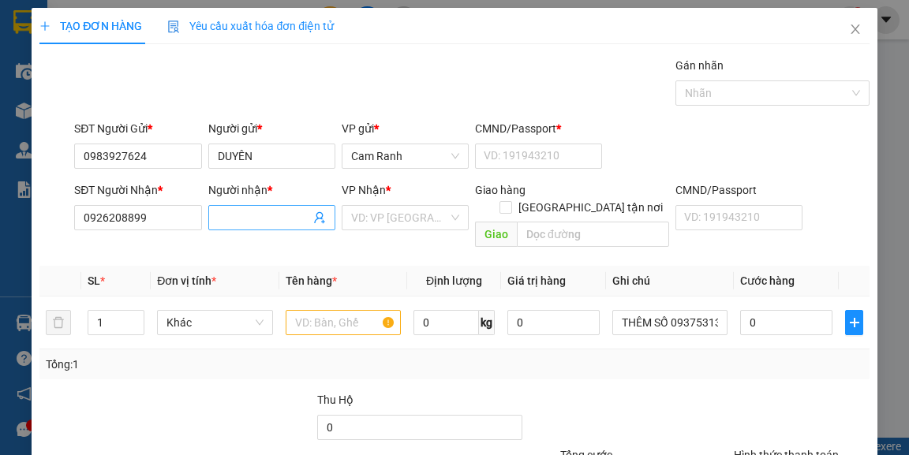
click at [256, 211] on input "Người nhận *" at bounding box center [264, 217] width 92 height 17
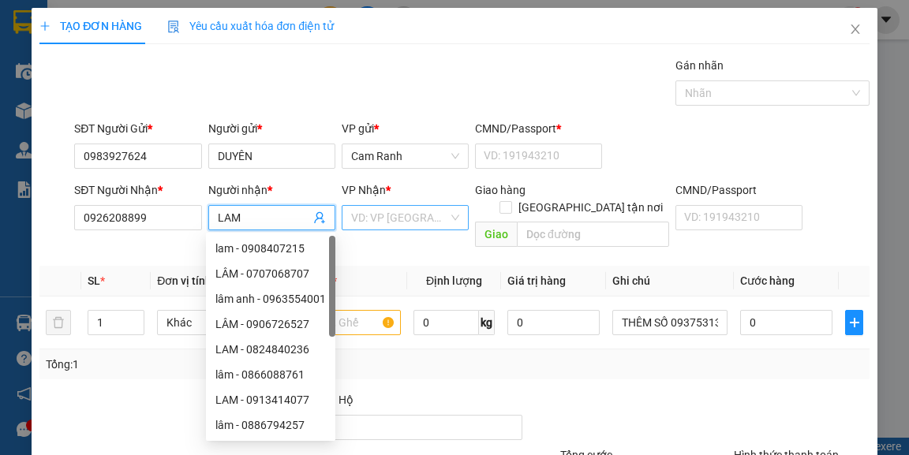
type input "LAM"
click at [366, 215] on input "search" at bounding box center [399, 218] width 97 height 24
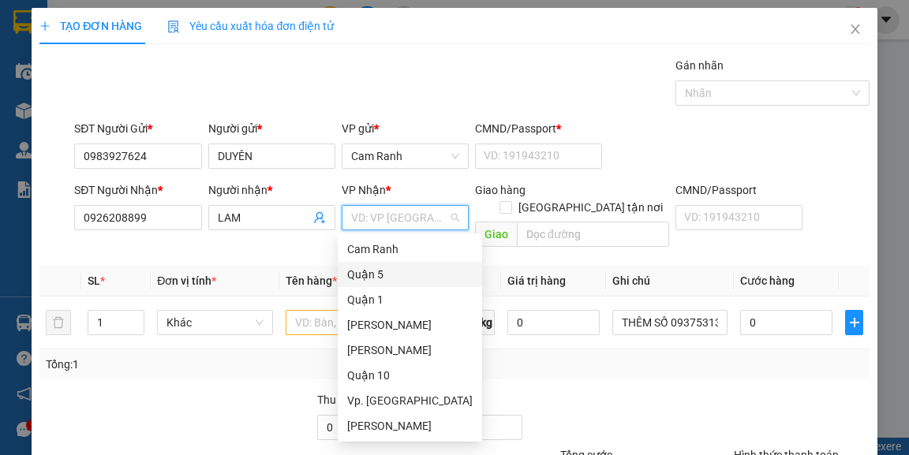
click at [383, 274] on div "Quận 5" at bounding box center [409, 274] width 125 height 17
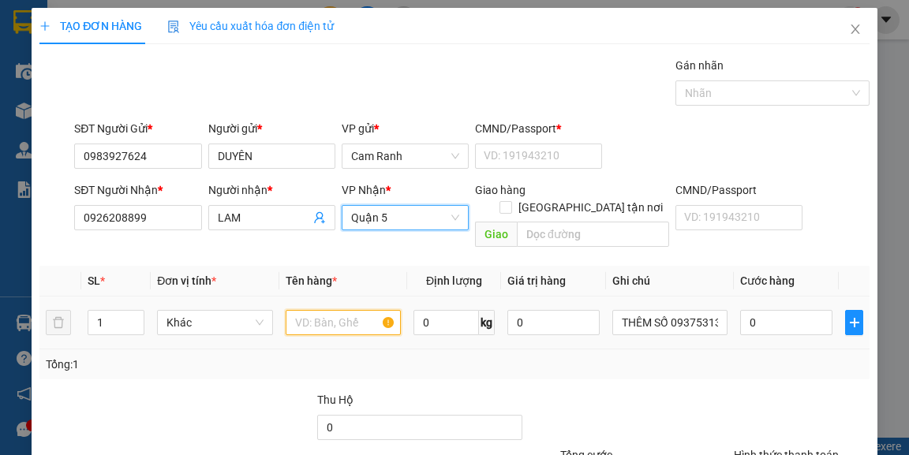
click at [309, 310] on input "text" at bounding box center [344, 322] width 116 height 25
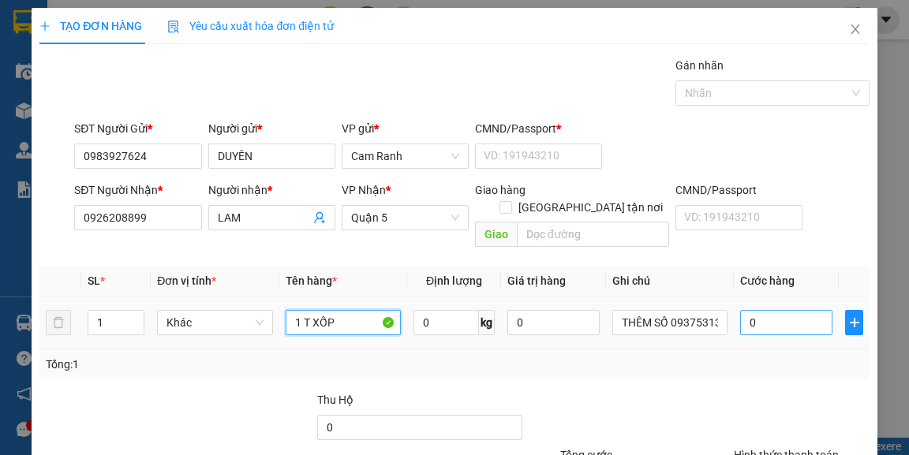
type input "1 T XỐP"
click at [805, 312] on input "0" at bounding box center [786, 322] width 92 height 25
type input "4"
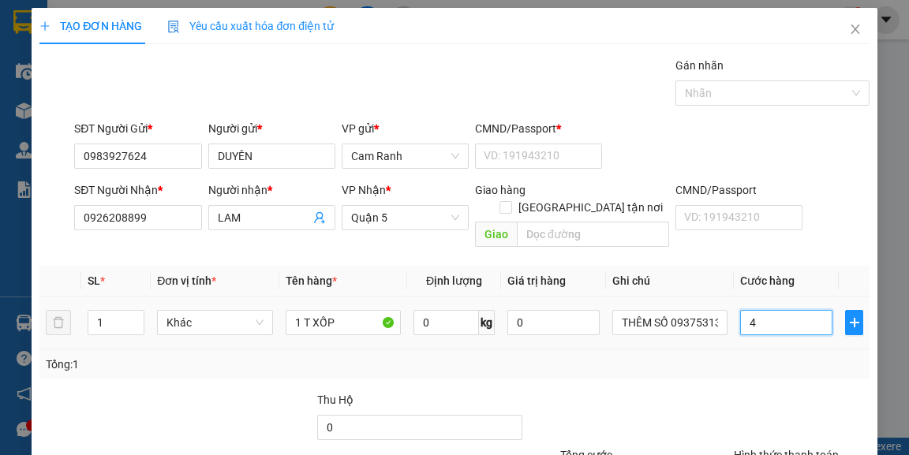
type input "40"
type input "40.000"
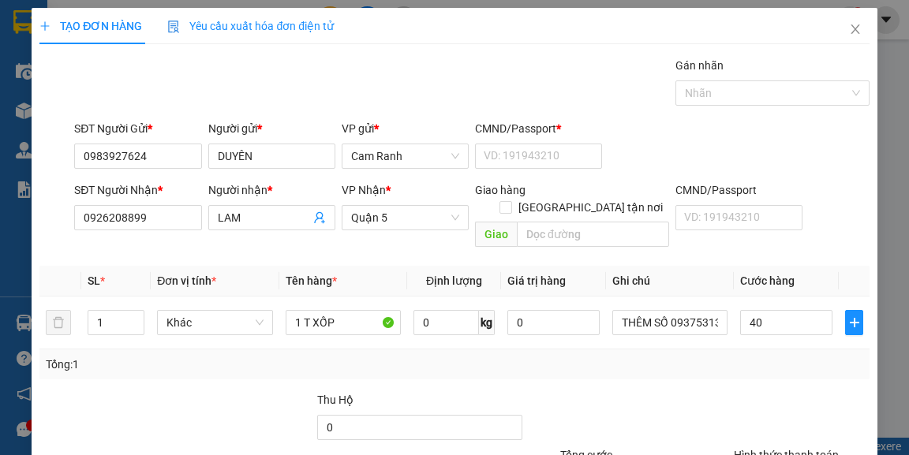
type input "40.000"
type input "0"
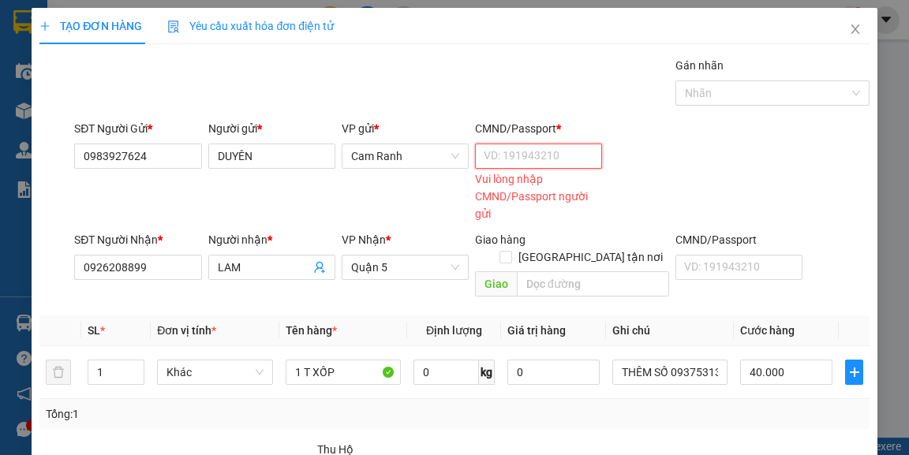
click at [529, 144] on input "CMND/Passport *" at bounding box center [538, 156] width 127 height 25
type input "1"
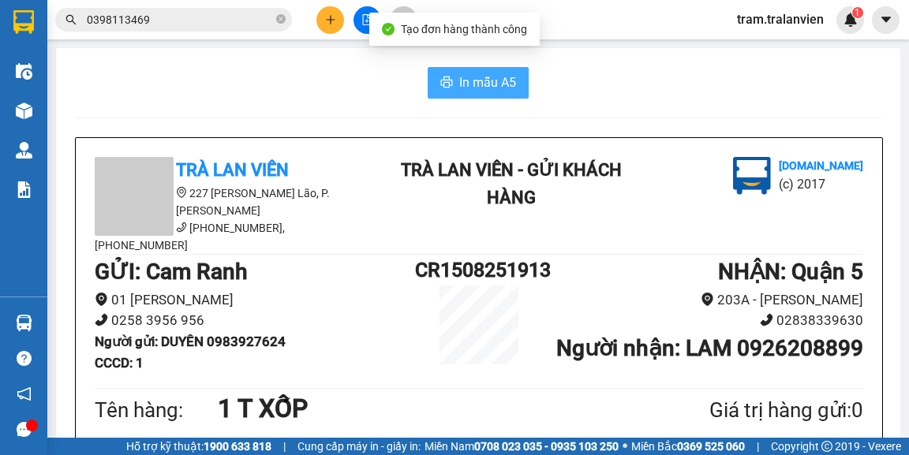
click at [513, 94] on button "In mẫu A5" at bounding box center [478, 83] width 101 height 32
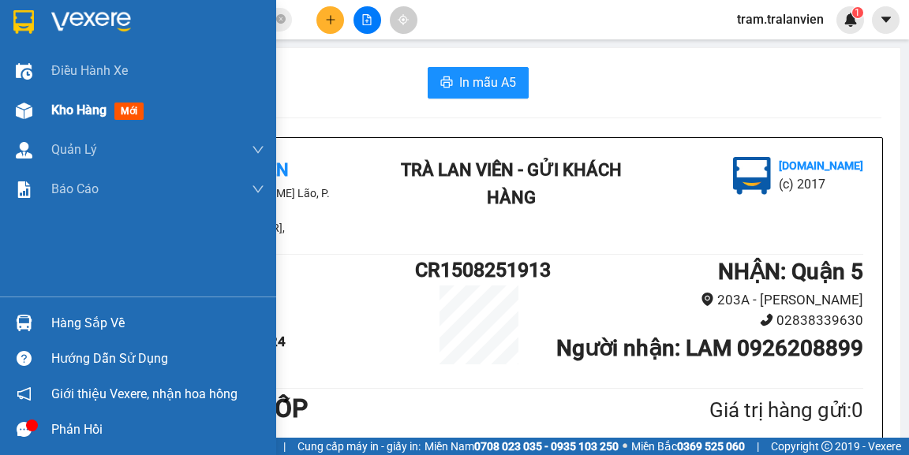
click at [73, 110] on span "Kho hàng" at bounding box center [78, 110] width 55 height 15
